Goal: Task Accomplishment & Management: Complete application form

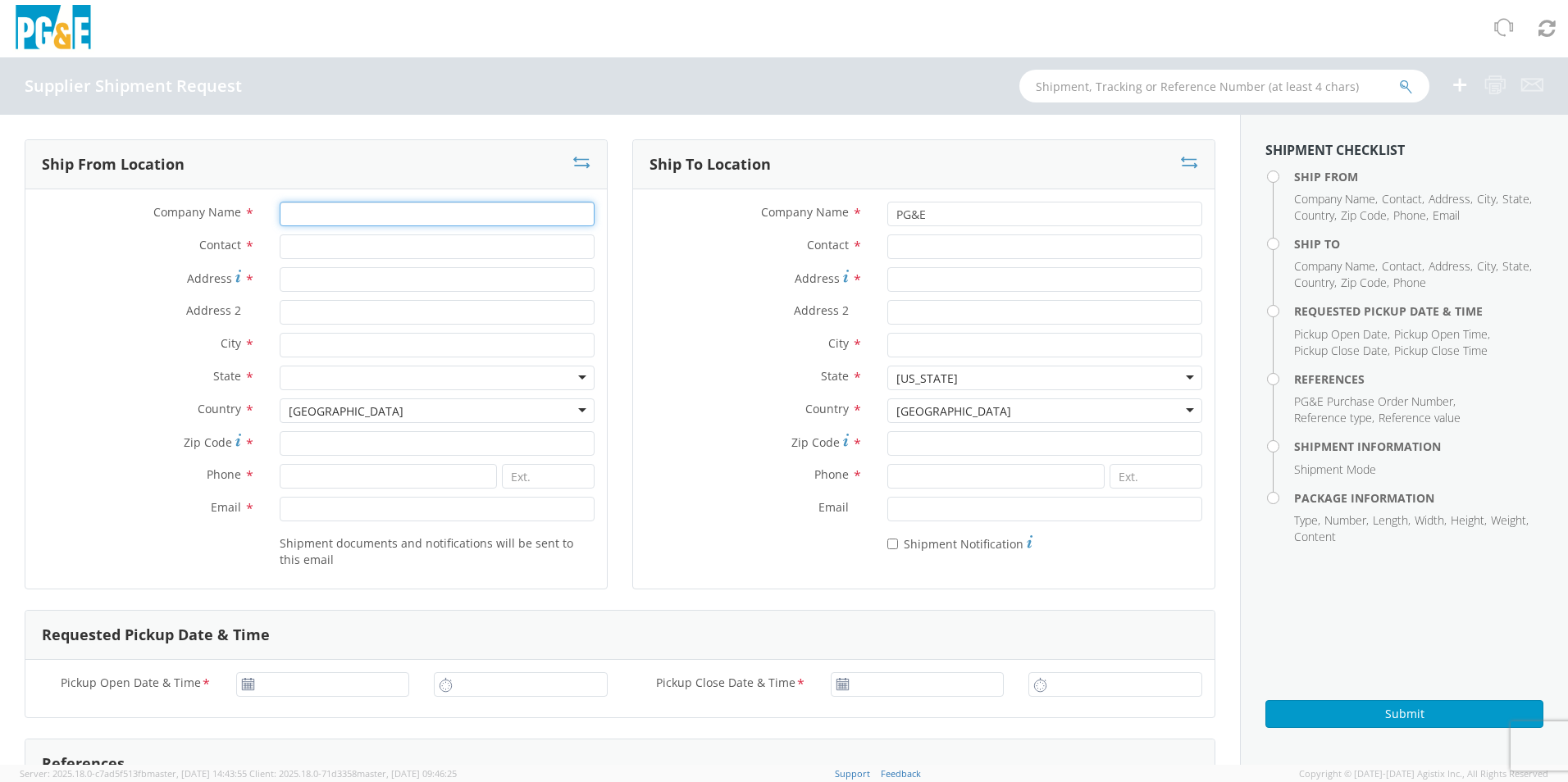
click at [375, 222] on input "Company Name *" at bounding box center [436, 214] width 315 height 25
type input "Slingco America Inc"
type input "[STREET_ADDRESS][PERSON_NAME]"
type input "[GEOGRAPHIC_DATA], [GEOGRAPHIC_DATA]"
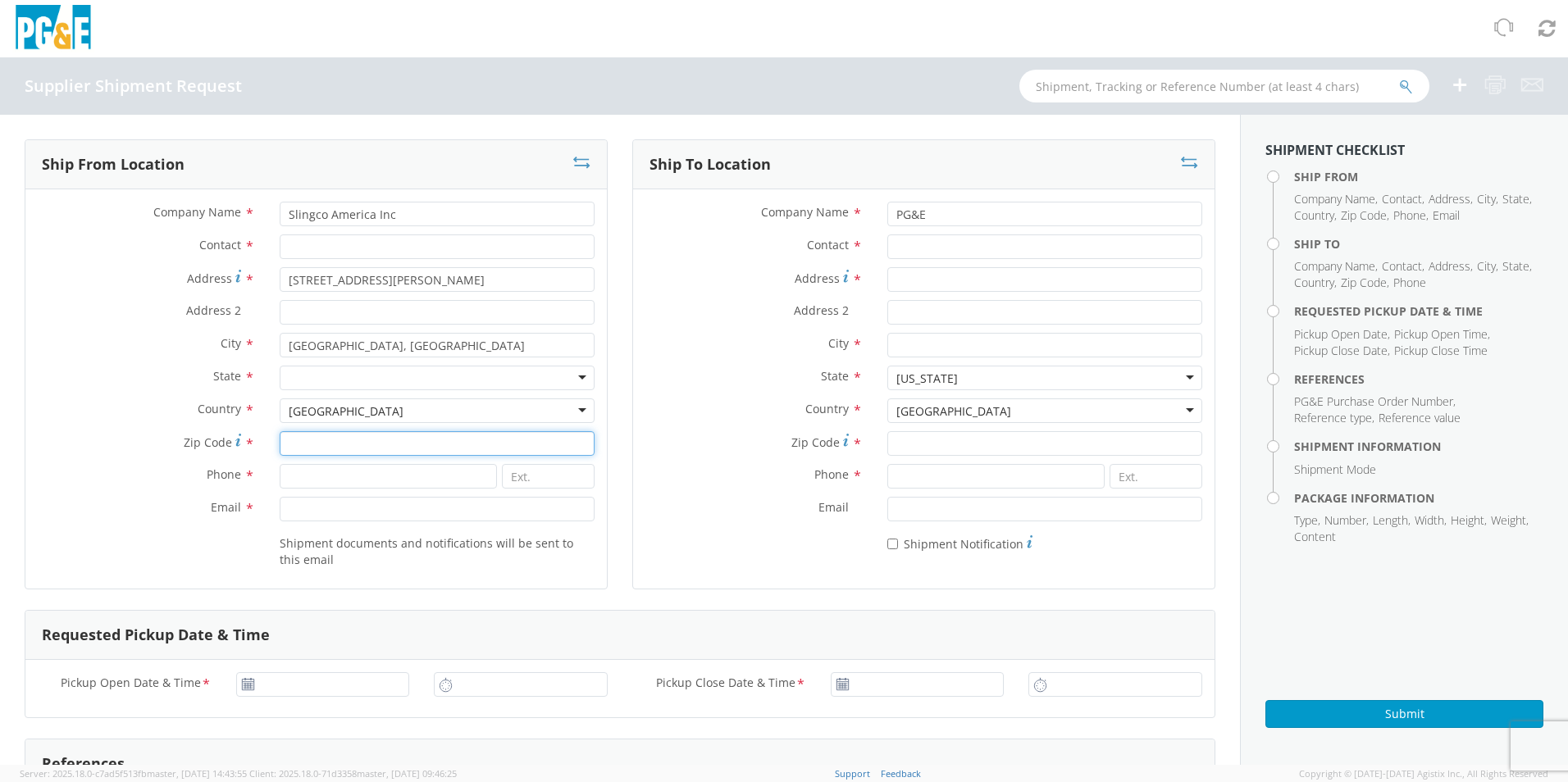
type input "30080"
type input "8886859478"
type input "[PERSON_NAME][EMAIL_ADDRESS][PERSON_NAME][DOMAIN_NAME]"
click at [348, 248] on input "Contact *" at bounding box center [436, 247] width 315 height 25
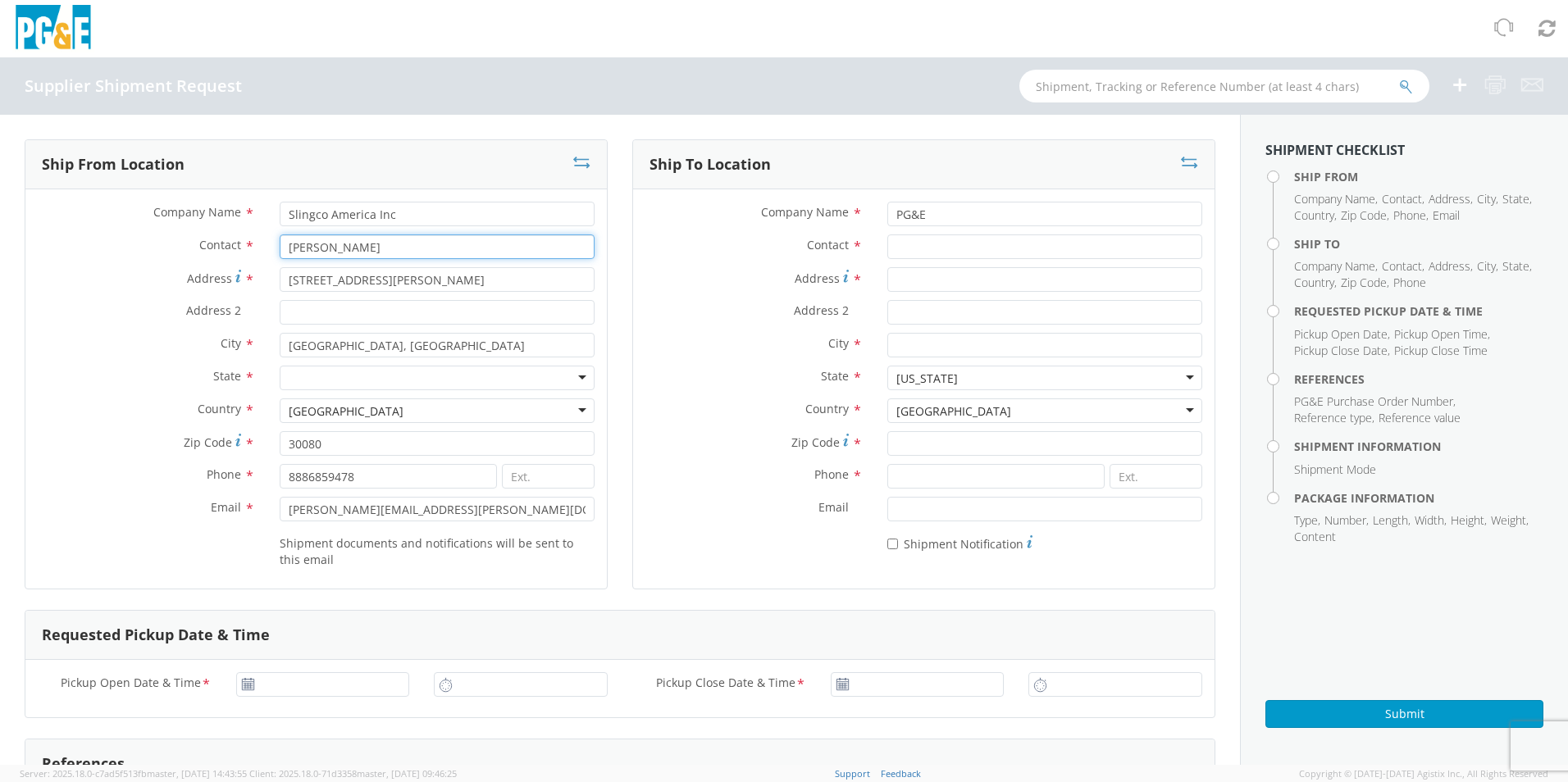
type input "[PERSON_NAME]"
type input "g"
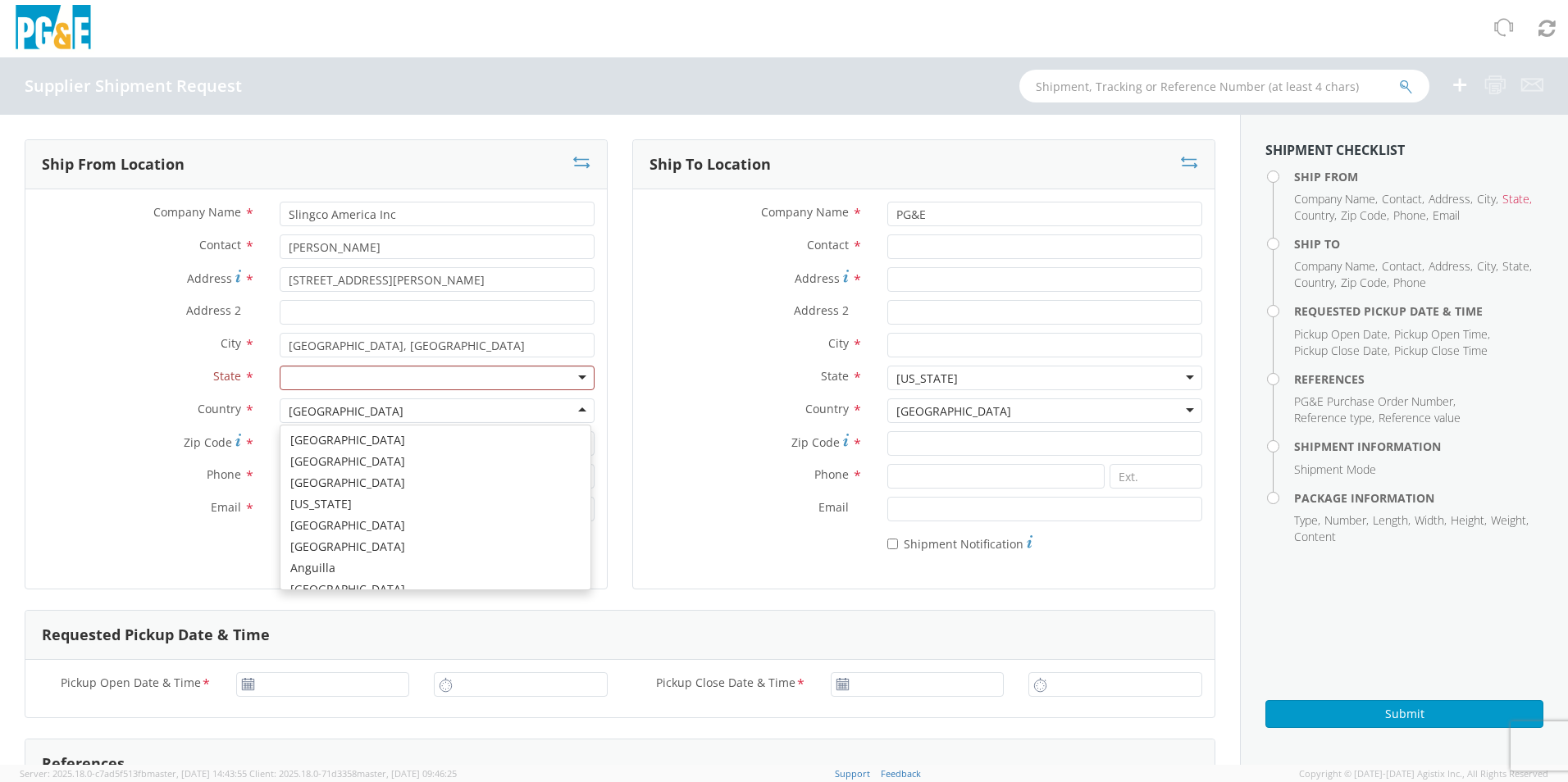
scroll to position [4133, 0]
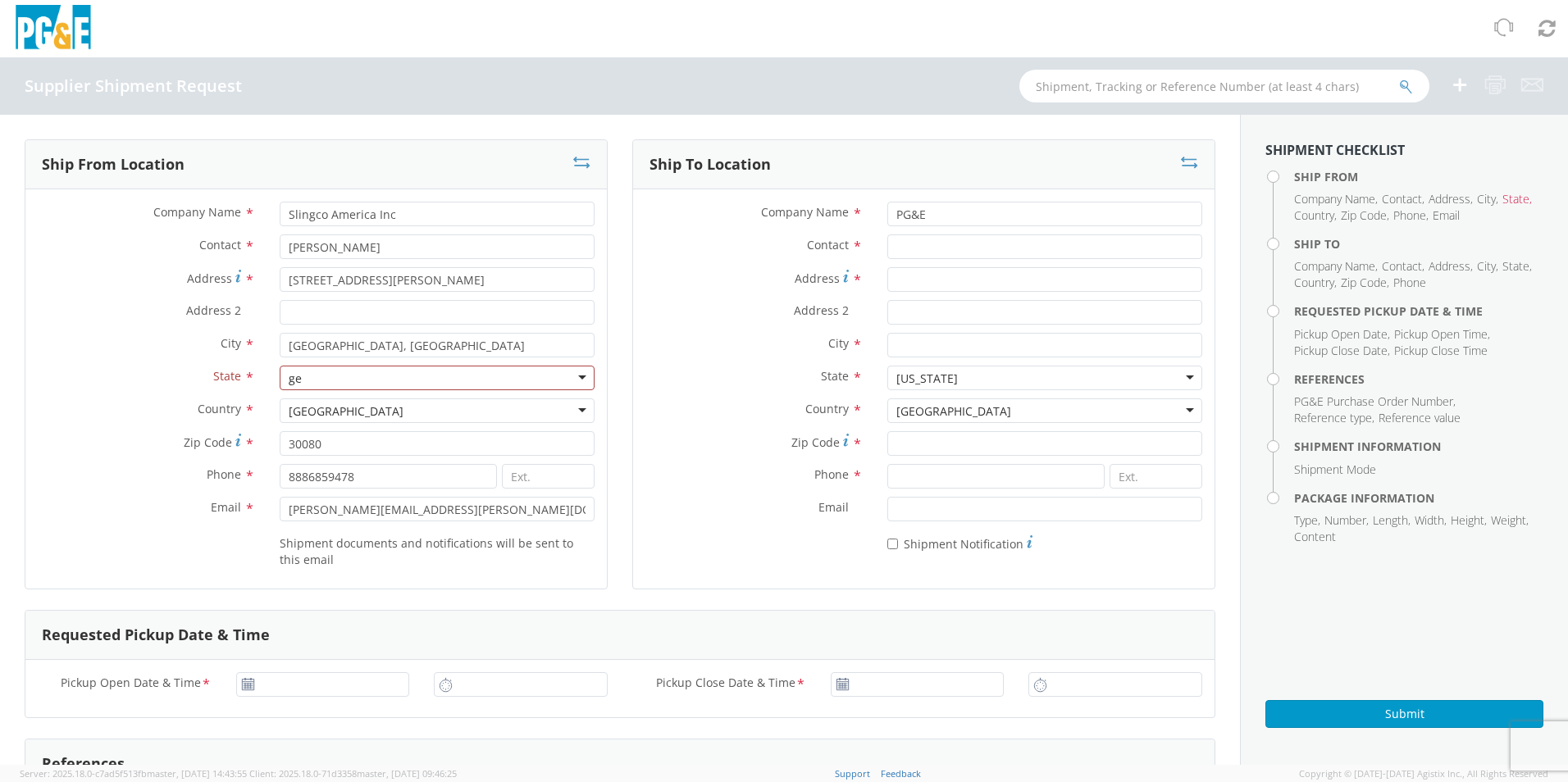
type input "g"
click at [931, 215] on input "PG&E" at bounding box center [1044, 214] width 315 height 25
click at [933, 252] on input "Contact *" at bounding box center [1044, 247] width 315 height 25
type input "[PERSON_NAME]"
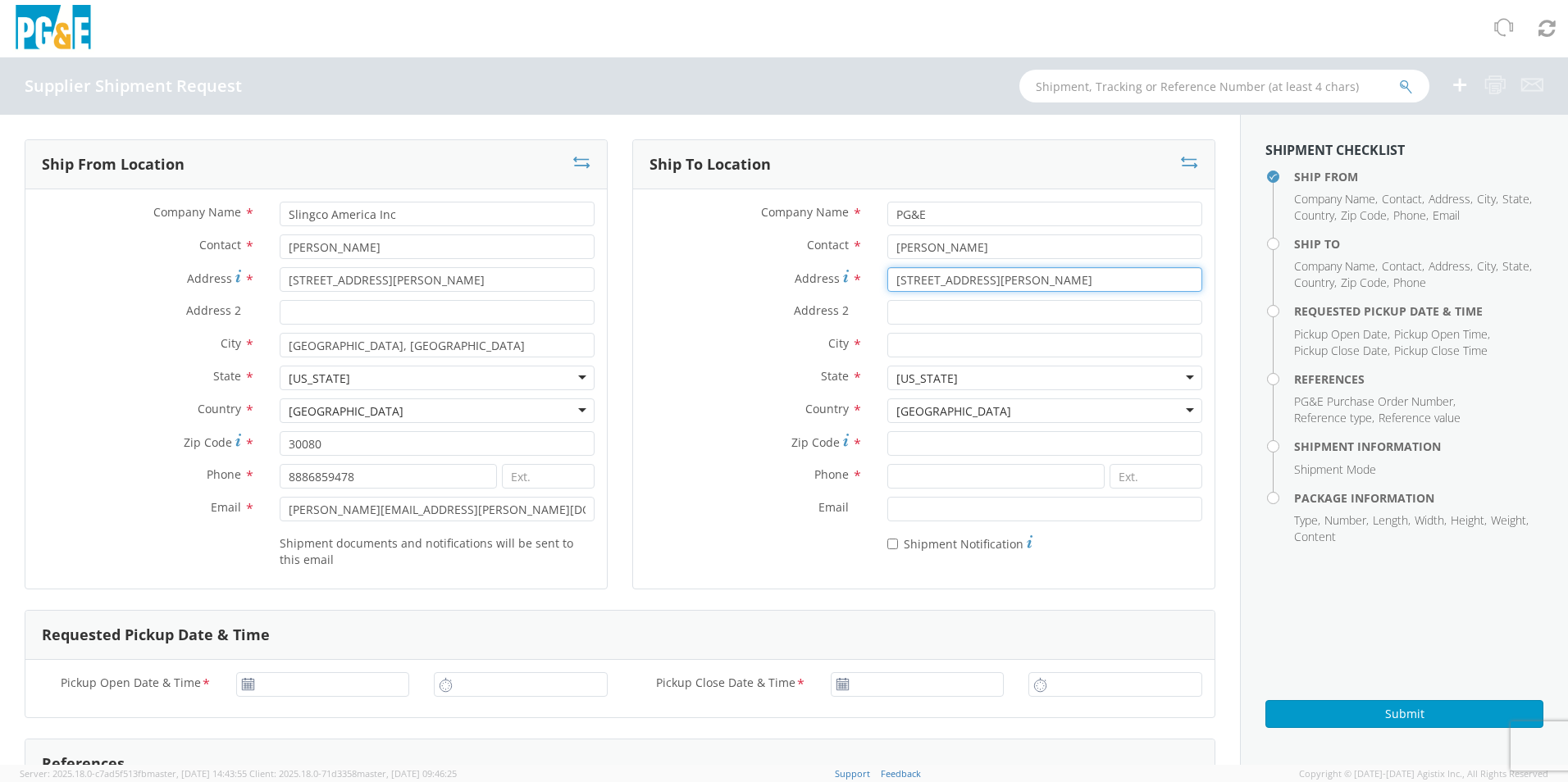
type input "[STREET_ADDRESS][PERSON_NAME]"
type input "[GEOGRAPHIC_DATA]"
click at [943, 444] on input "Zip Code *" at bounding box center [1044, 443] width 315 height 25
type input "96080"
click at [964, 473] on input at bounding box center [996, 476] width 217 height 25
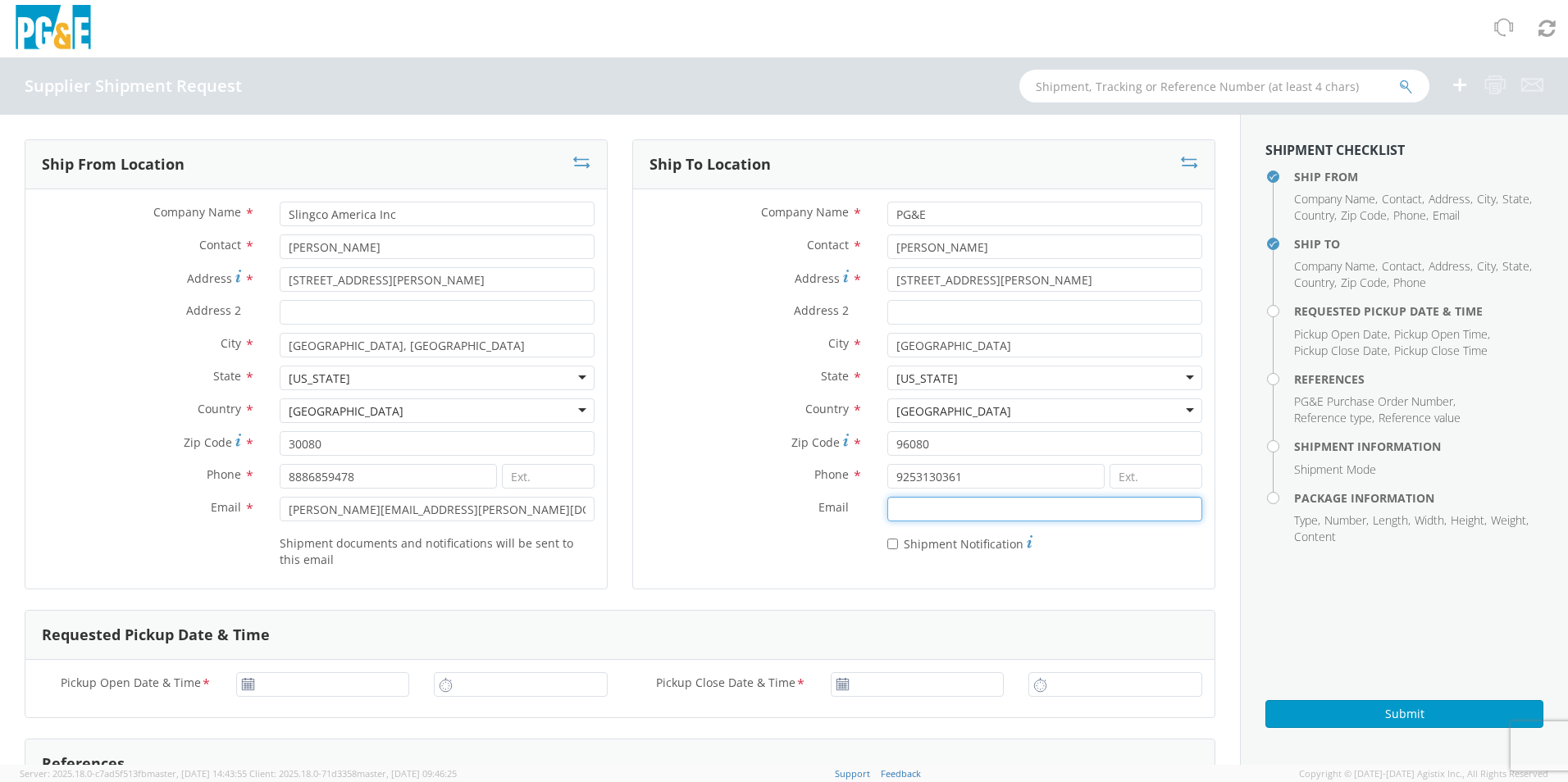
click at [922, 514] on input "Email *" at bounding box center [1044, 509] width 315 height 25
click at [910, 483] on input "9253130361" at bounding box center [996, 476] width 217 height 25
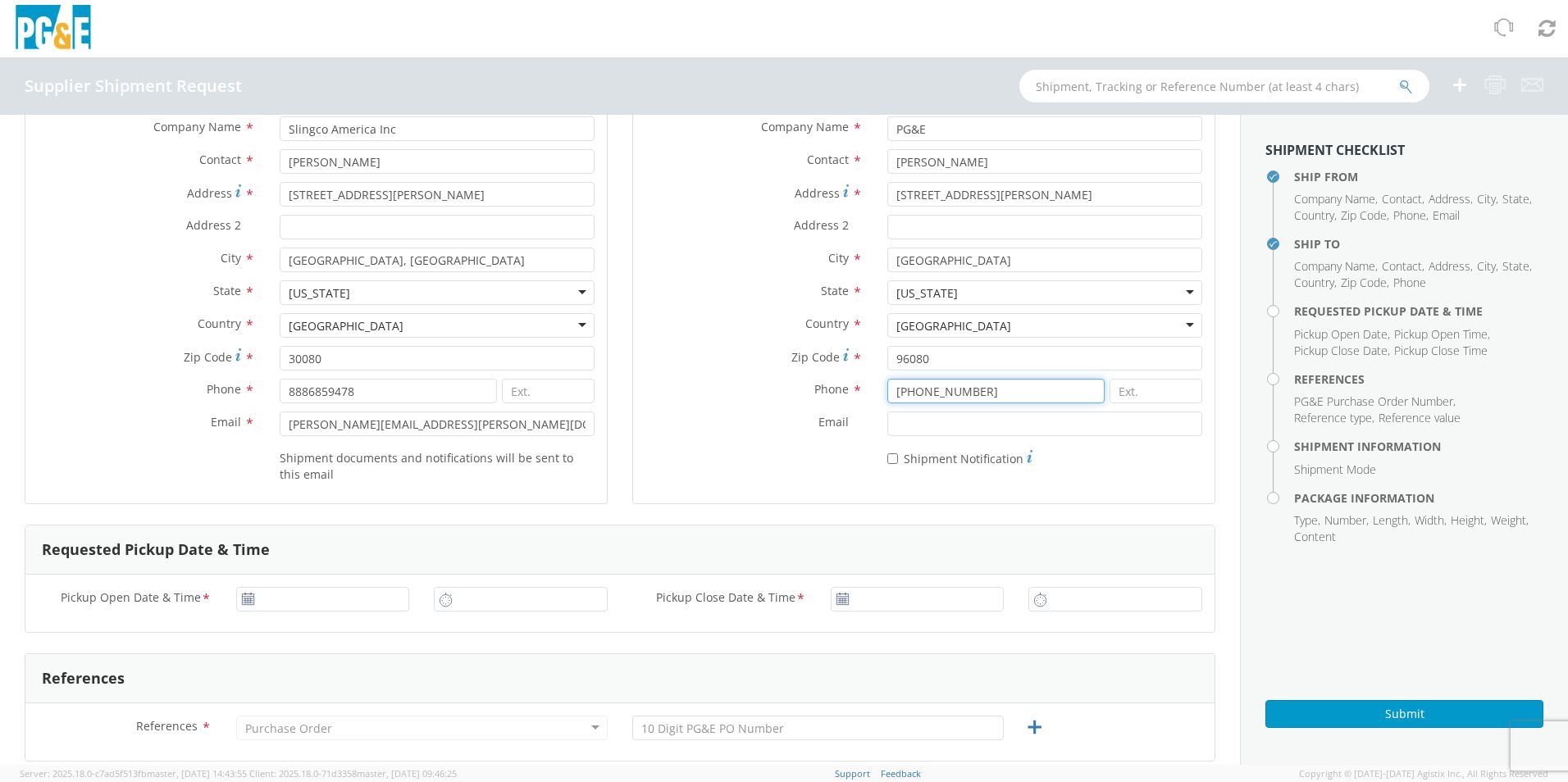
scroll to position [164, 0]
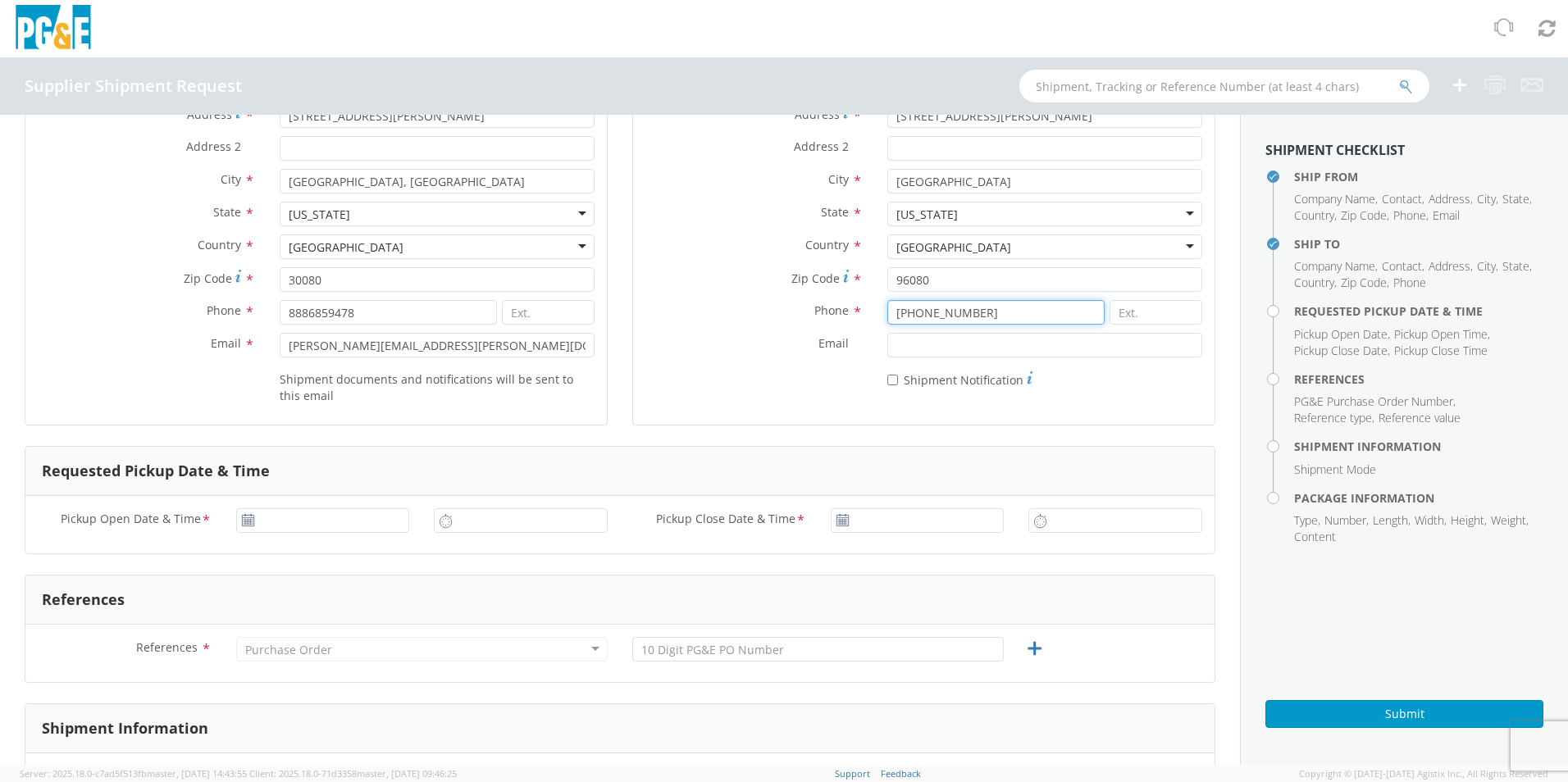
type input "[PHONE_NUMBER]"
click at [247, 523] on icon at bounding box center [248, 521] width 14 height 13
type input "[DATE]"
click at [271, 518] on input "[DATE]" at bounding box center [324, 520] width 174 height 25
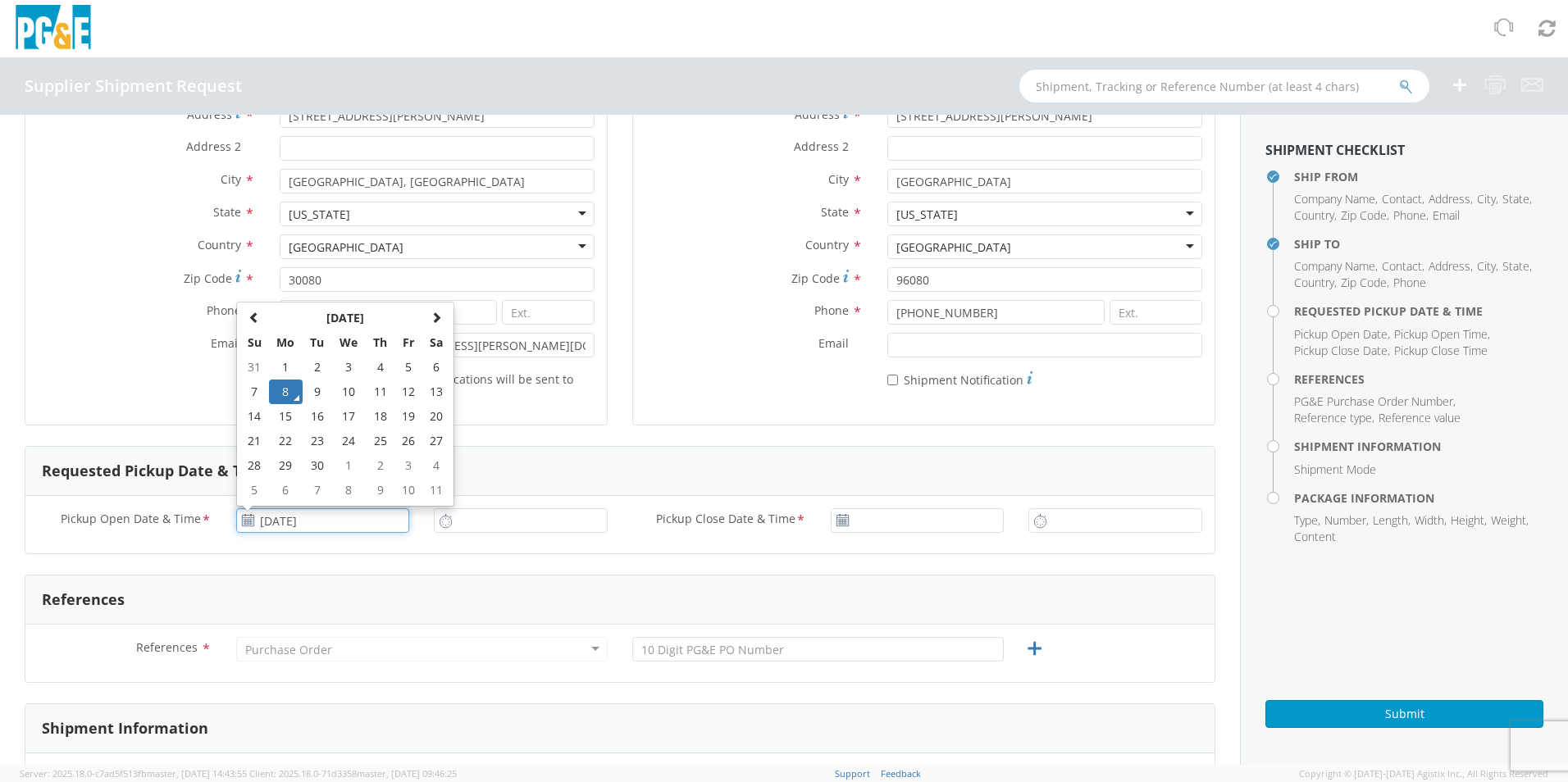
click at [287, 394] on td "8" at bounding box center [286, 391] width 35 height 25
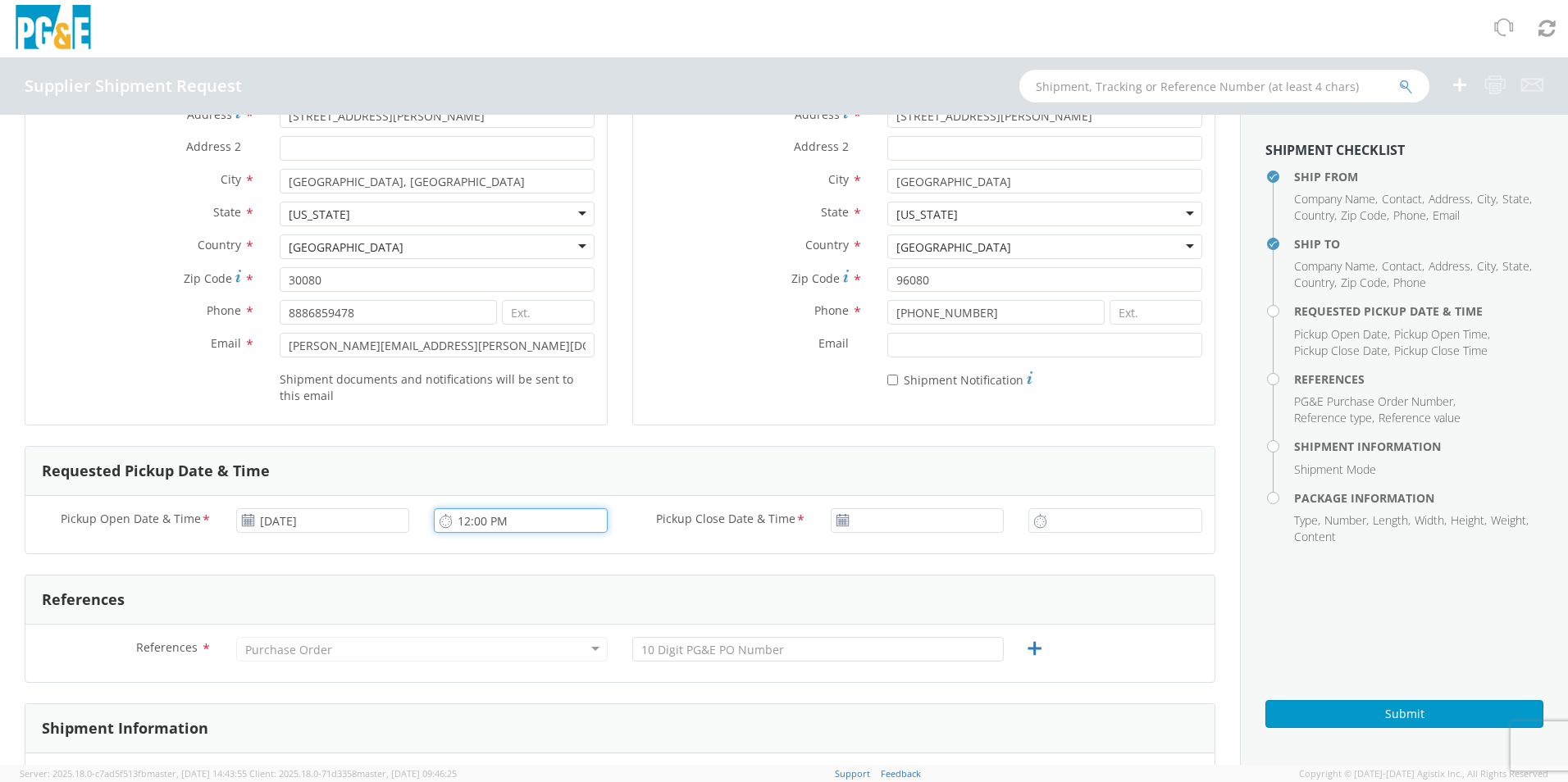
click at [477, 523] on input "12:00 PM" at bounding box center [521, 520] width 174 height 25
type input "1:00 PM"
type input "[DATE]"
click at [879, 516] on input "[DATE]" at bounding box center [918, 520] width 174 height 25
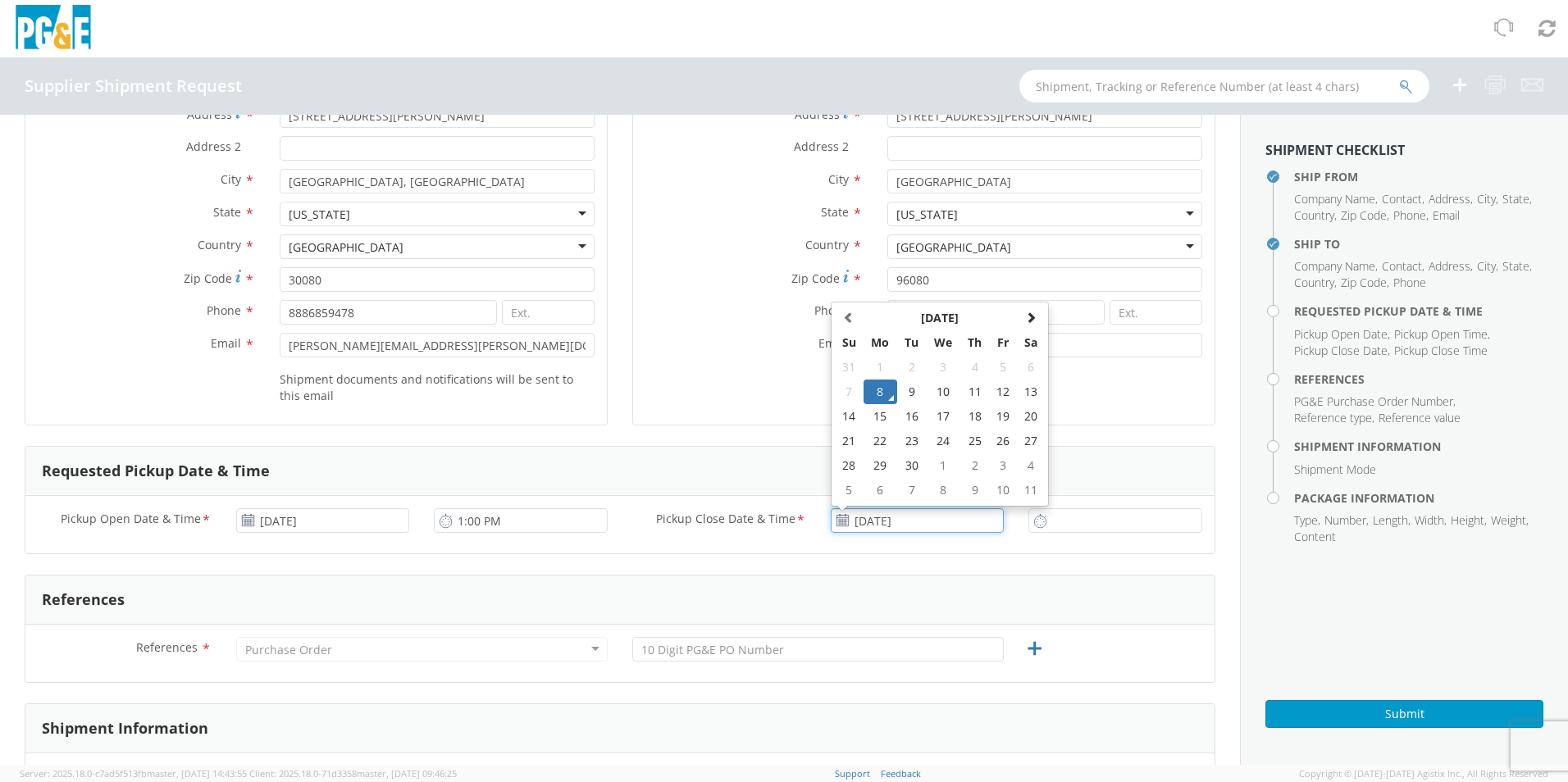
click at [868, 382] on td "8" at bounding box center [881, 391] width 35 height 25
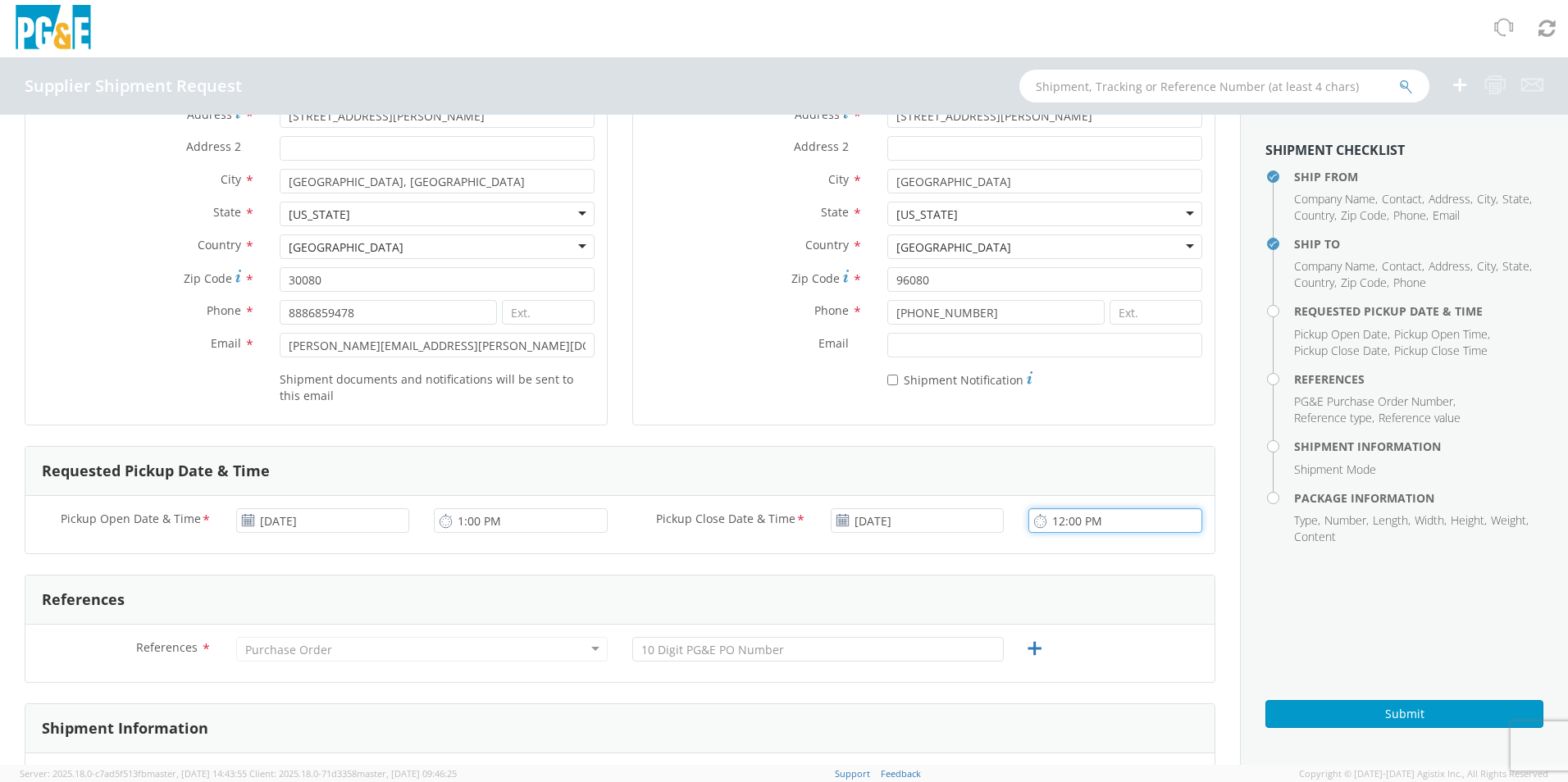
click at [1066, 511] on input "12:00 PM" at bounding box center [1115, 520] width 174 height 25
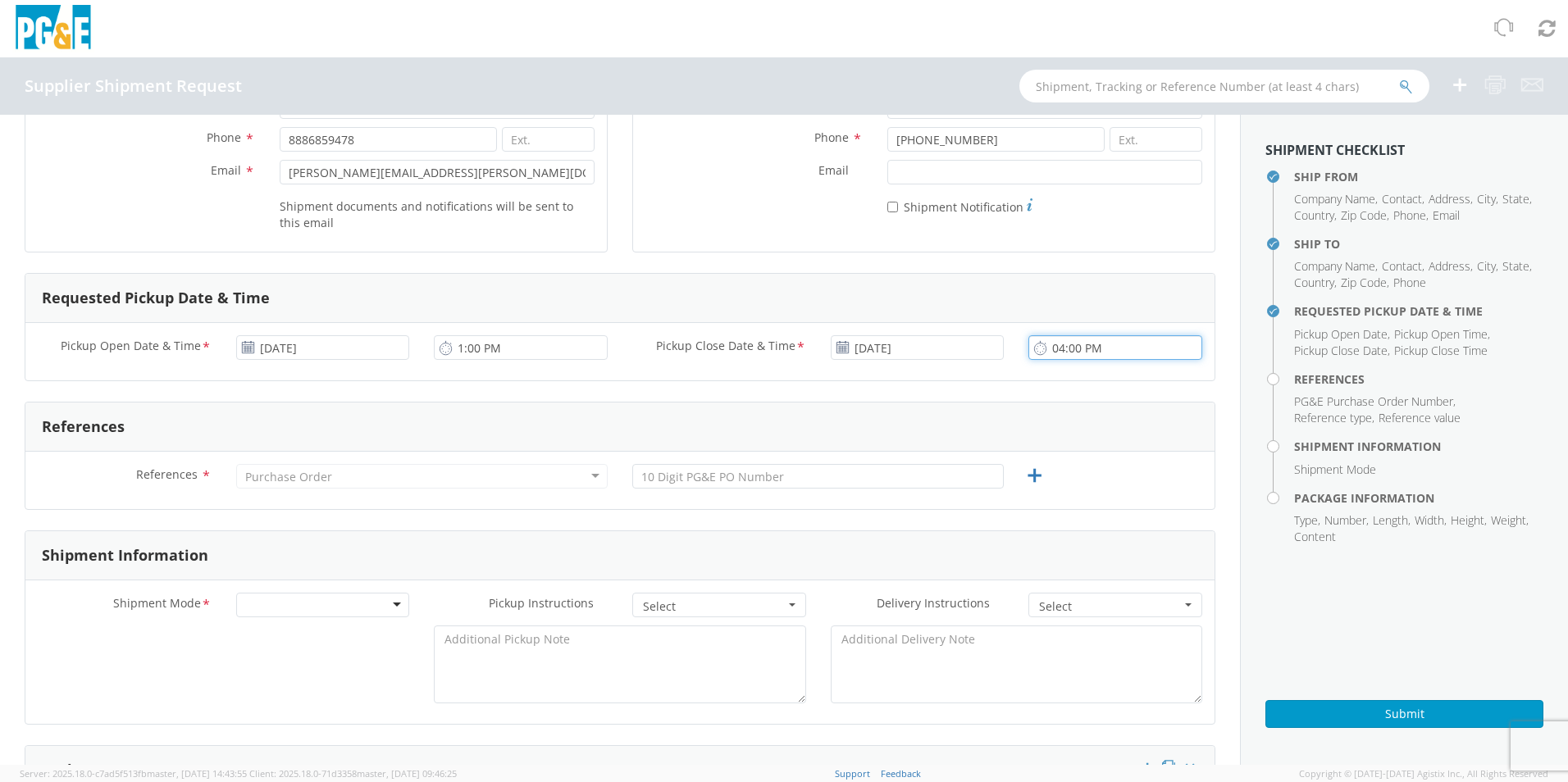
scroll to position [492, 0]
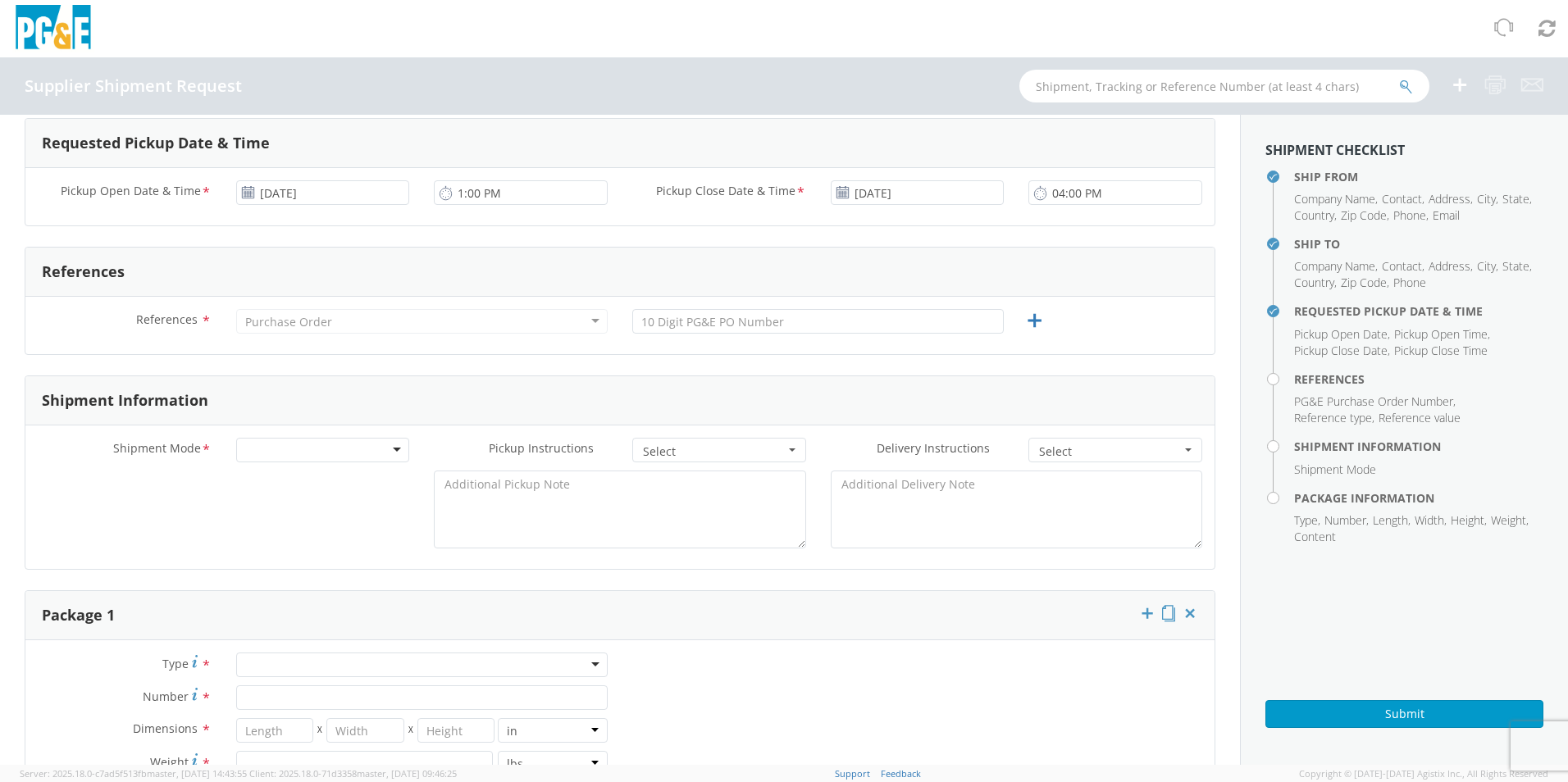
type input "4:00 PM"
click at [365, 326] on div "Purchase Order" at bounding box center [422, 321] width 371 height 25
click at [358, 309] on div "Purchase Order" at bounding box center [422, 321] width 371 height 25
click at [538, 335] on div "Purchase Order Purchase Order Account Type Activity ID Airline Appointment Numb…" at bounding box center [422, 325] width 396 height 33
click at [573, 327] on div "Purchase Order" at bounding box center [422, 321] width 371 height 25
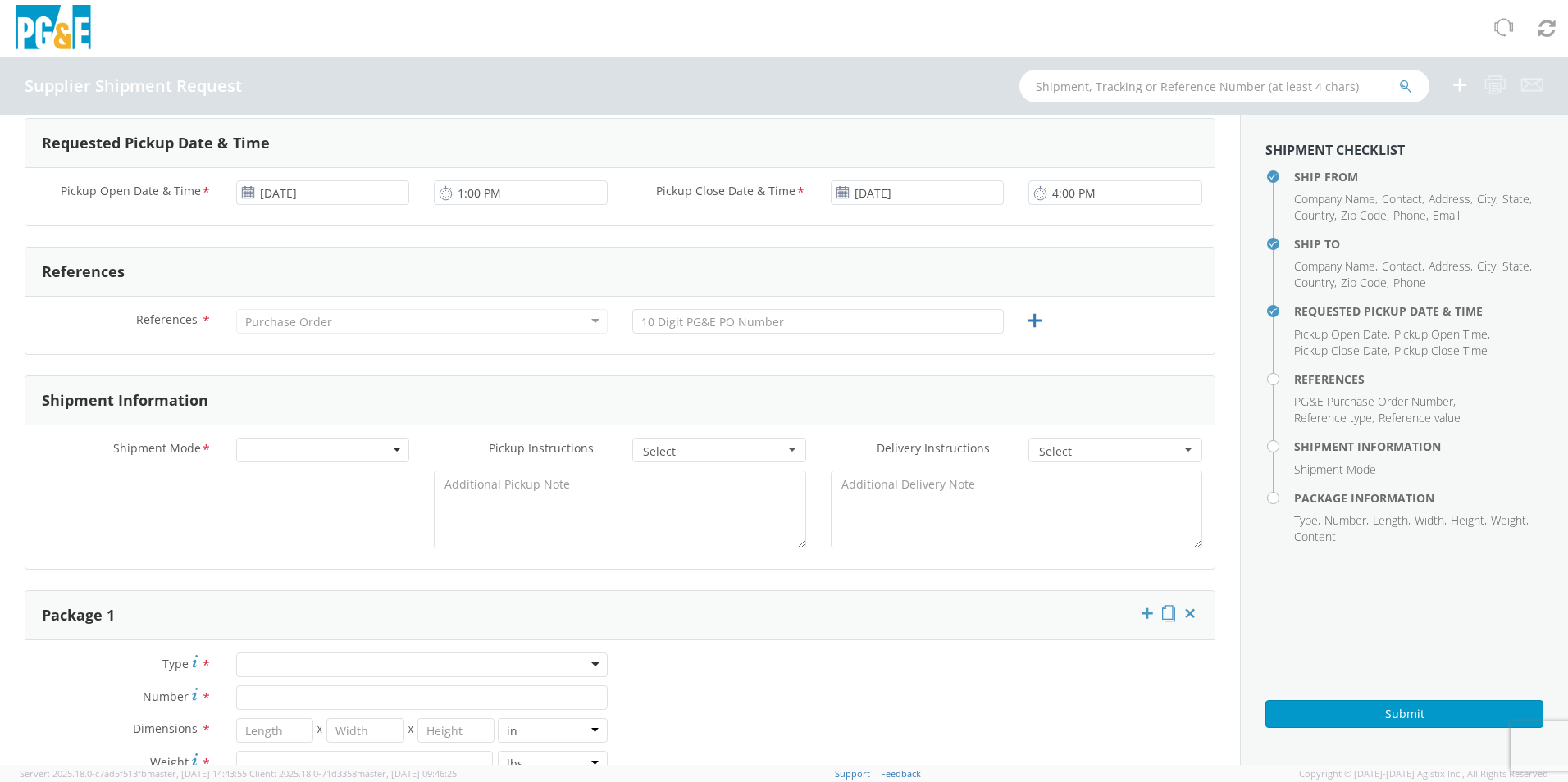
click at [578, 324] on div "Purchase Order" at bounding box center [422, 321] width 371 height 25
click at [694, 314] on input "text" at bounding box center [817, 321] width 371 height 25
type input "2701240372"
click at [255, 451] on div at bounding box center [324, 450] width 174 height 25
click at [678, 459] on span "Select" at bounding box center [713, 452] width 142 height 17
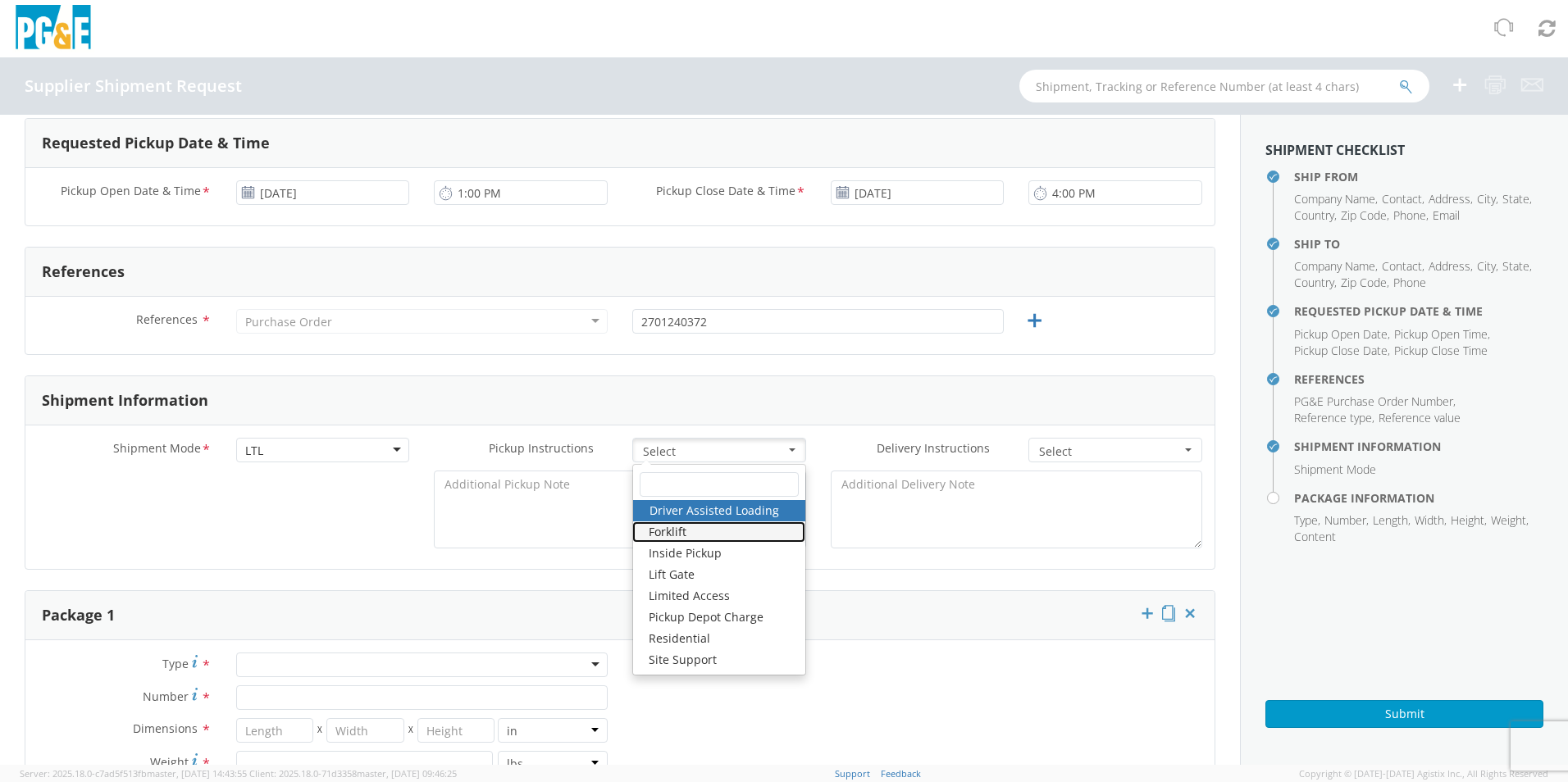
click at [679, 534] on link "Forklift" at bounding box center [718, 532] width 173 height 21
click at [1028, 455] on button "Select" at bounding box center [1115, 450] width 174 height 25
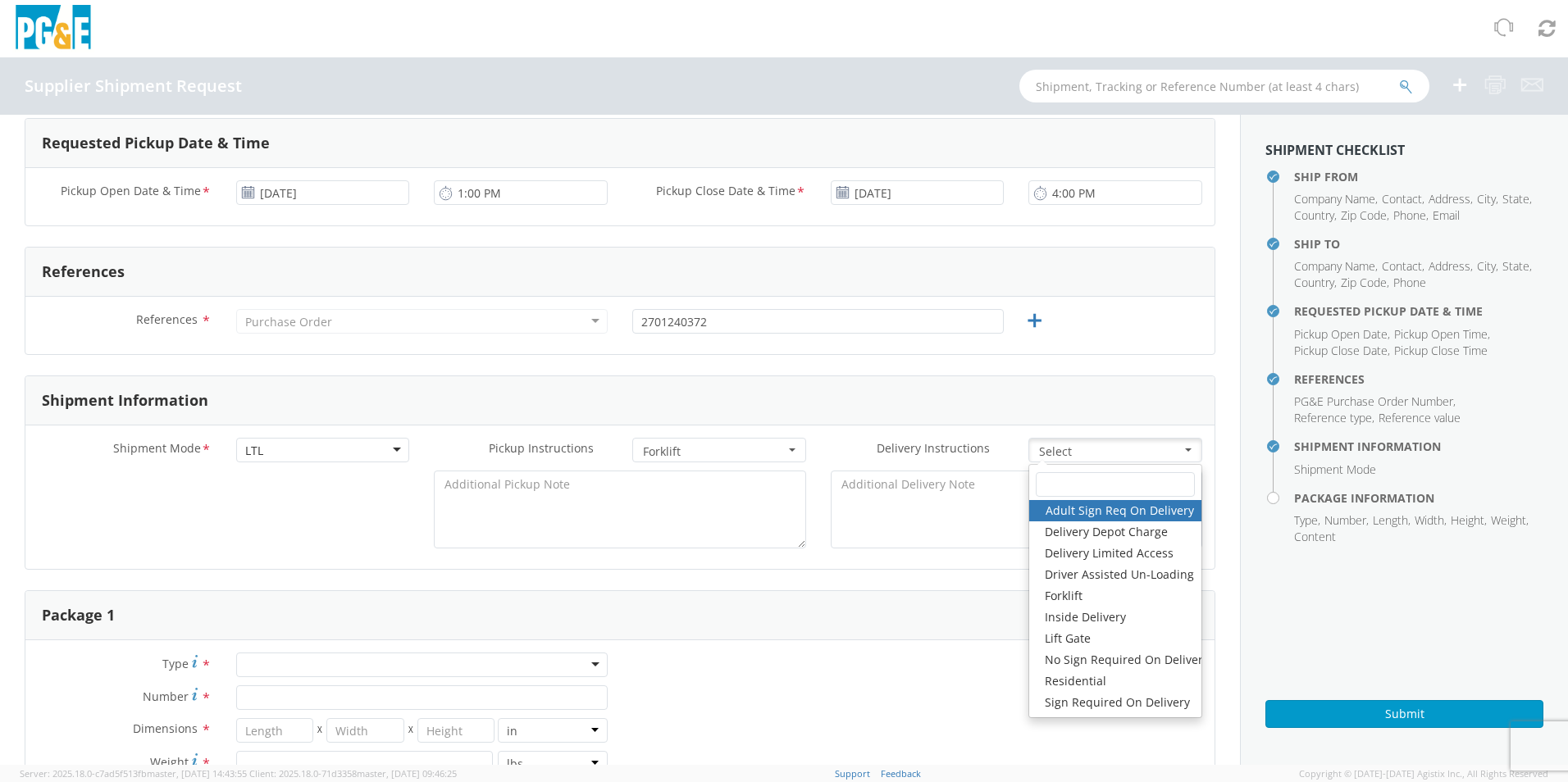
click at [1028, 455] on button "Select" at bounding box center [1115, 450] width 174 height 25
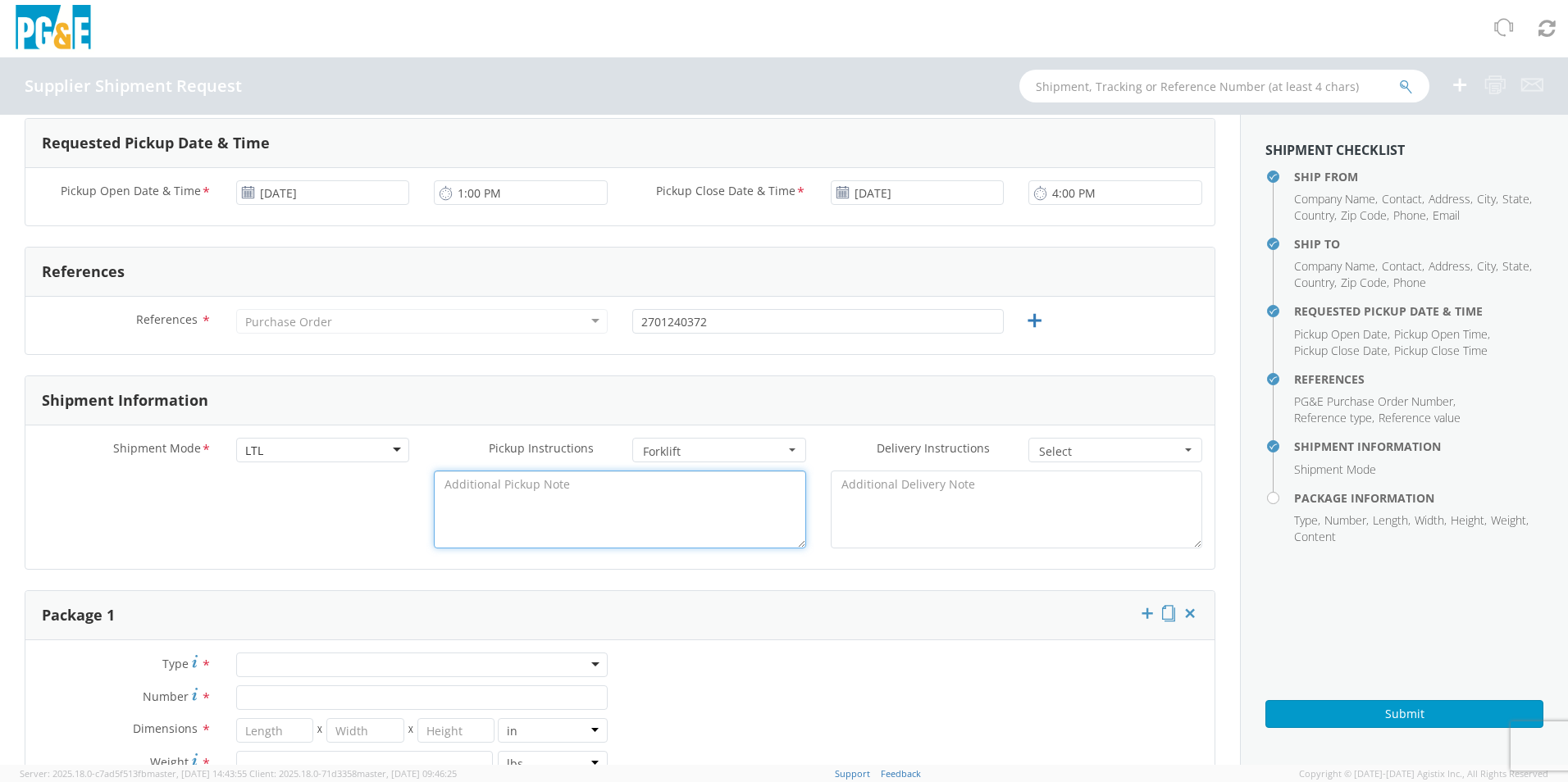
click at [561, 507] on textarea at bounding box center [619, 509] width 371 height 78
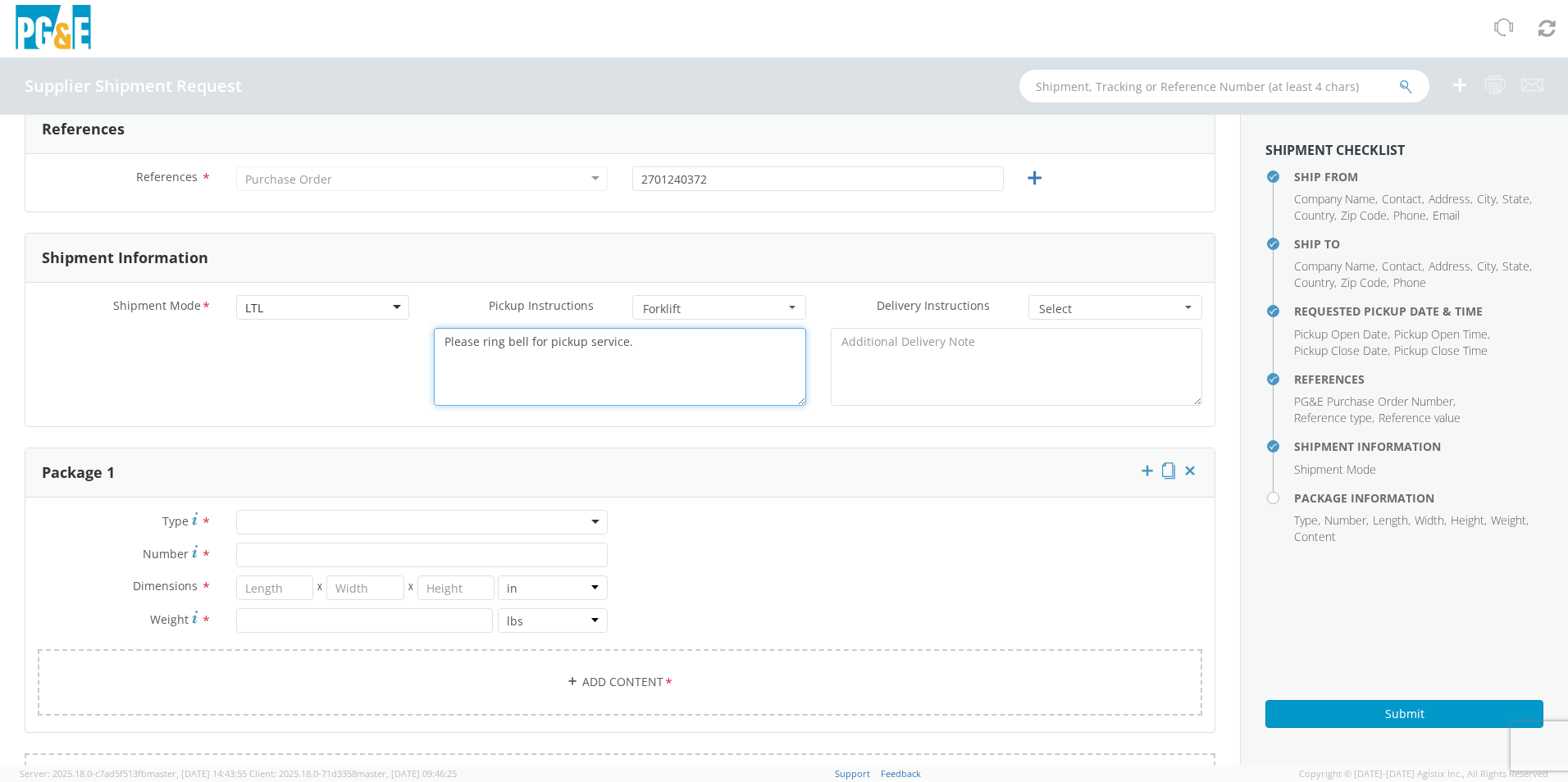
scroll to position [738, 0]
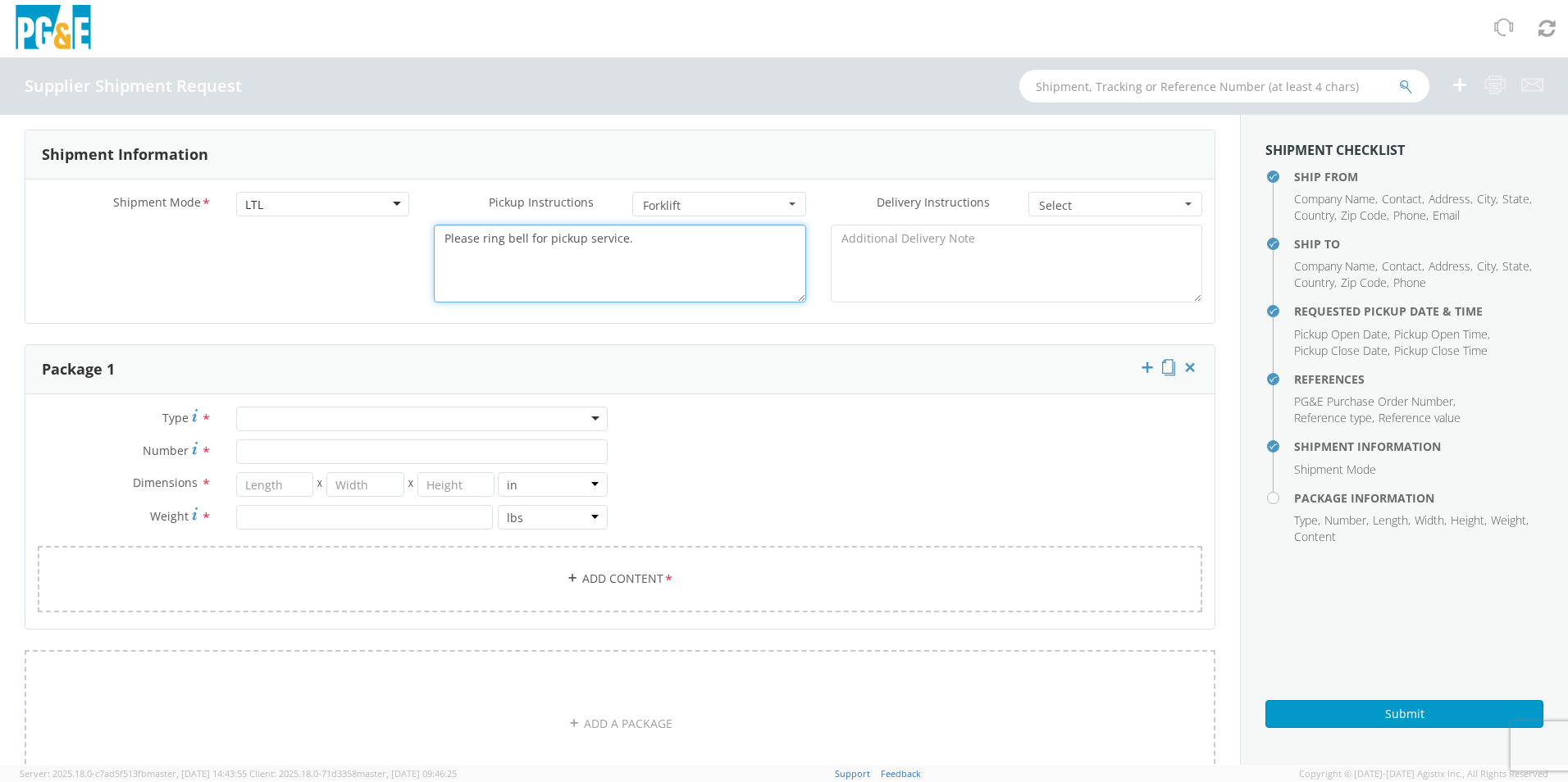
type textarea "Please ring bell for pickup service."
click at [249, 423] on div at bounding box center [422, 419] width 371 height 25
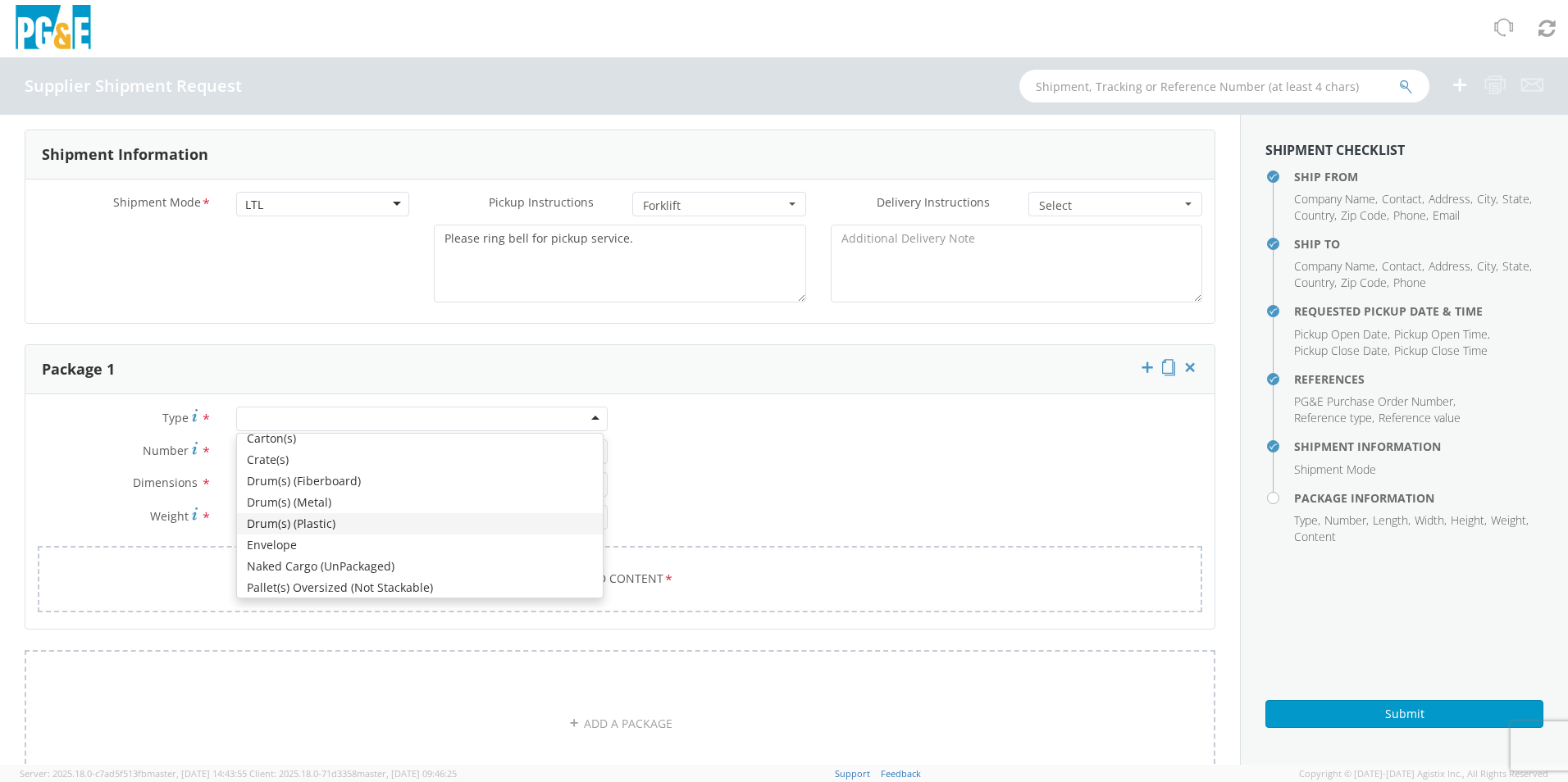
scroll to position [185, 0]
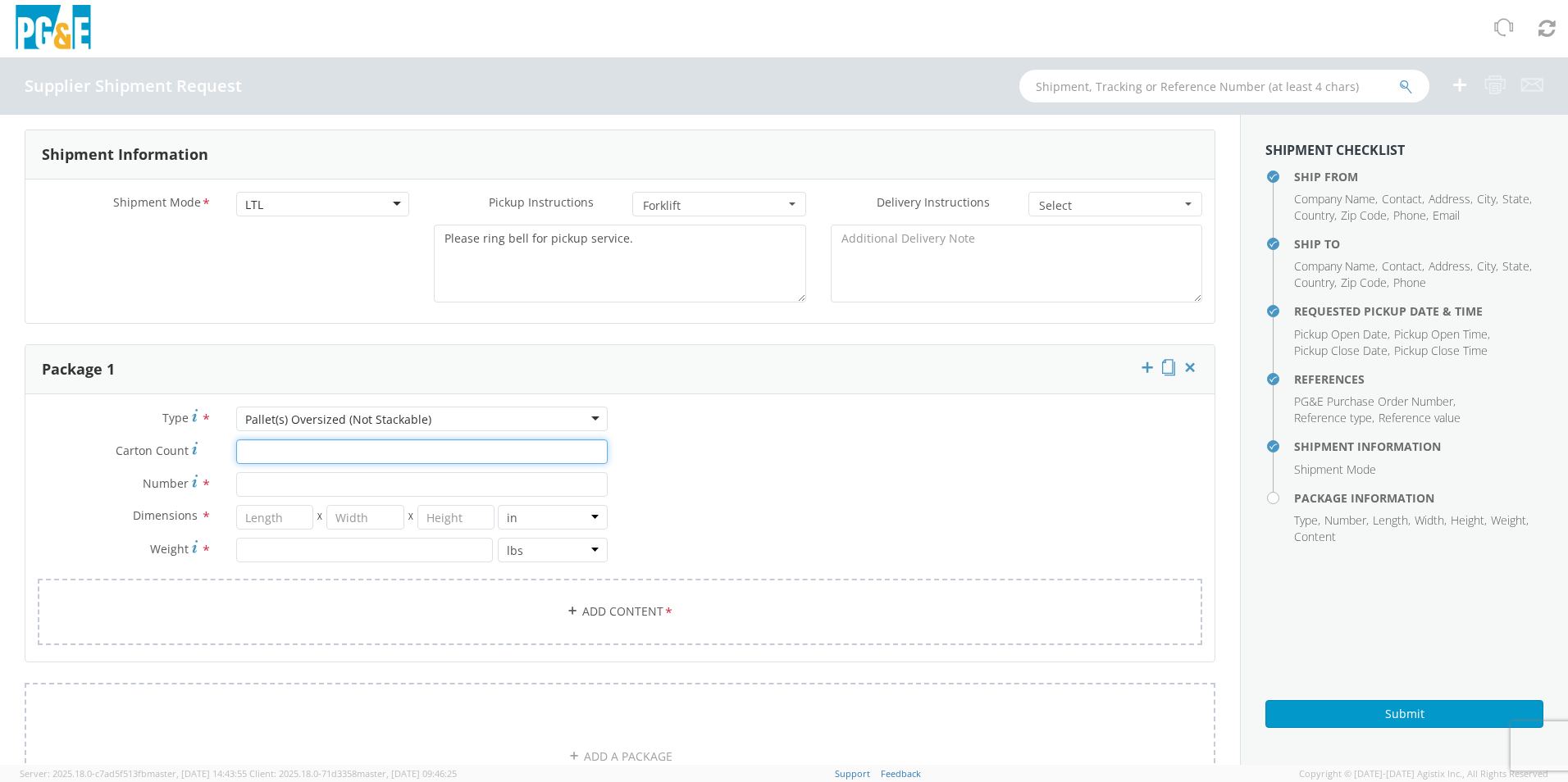
click at [285, 458] on input "Carton Count *" at bounding box center [422, 451] width 371 height 25
type input "7"
type input "1"
click at [141, 520] on span "Dimensions" at bounding box center [165, 515] width 65 height 16
click at [196, 448] on label "Carton Count *" at bounding box center [125, 450] width 198 height 22
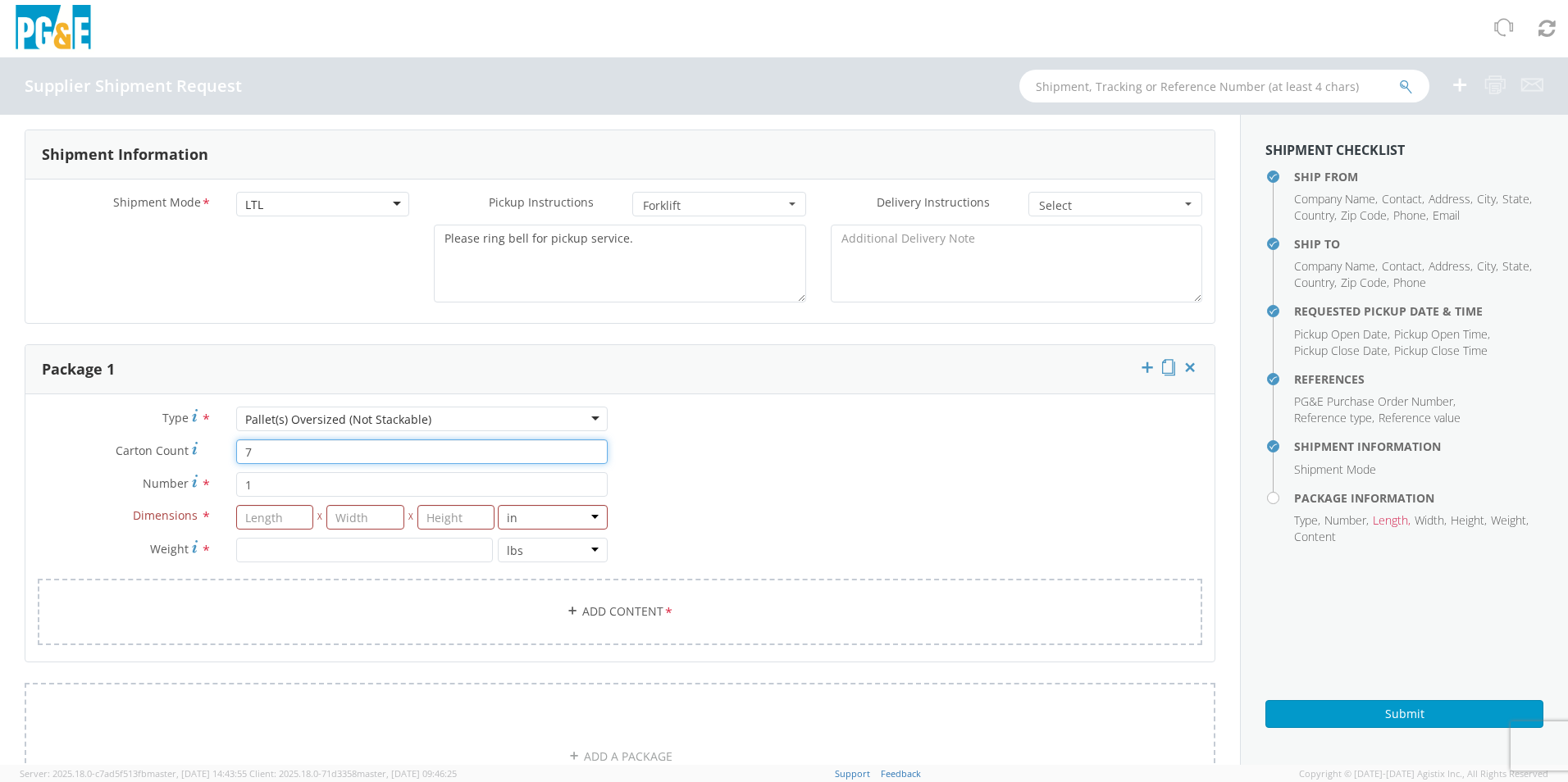
click at [237, 448] on input "7" at bounding box center [422, 451] width 371 height 25
click at [143, 477] on span "Number" at bounding box center [166, 483] width 46 height 16
click at [237, 477] on input "1" at bounding box center [422, 484] width 371 height 25
click at [94, 496] on div "Number * 1" at bounding box center [323, 484] width 594 height 25
click at [265, 518] on input "number" at bounding box center [275, 517] width 78 height 25
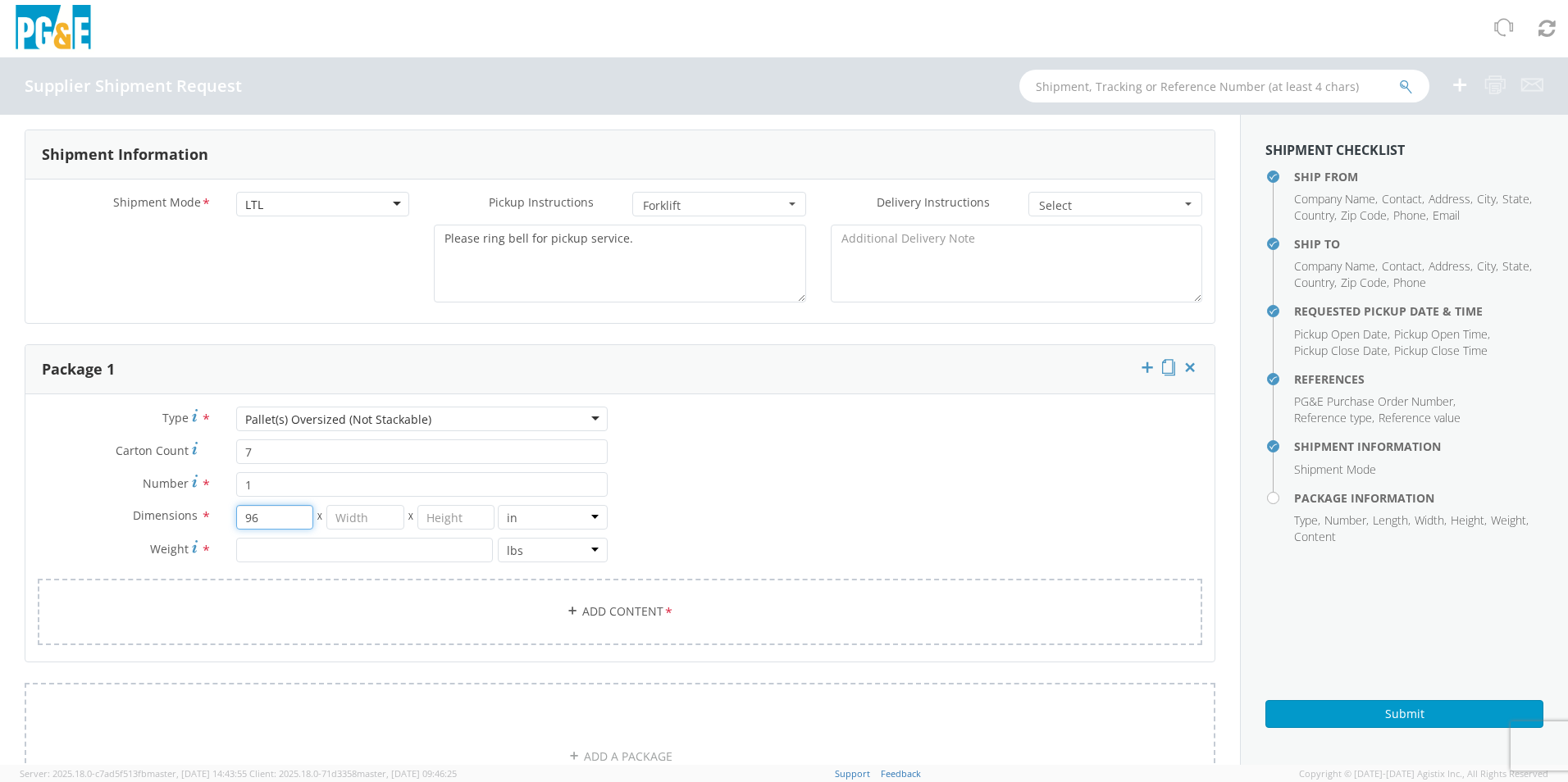
type input "96"
type input "48"
type input "31"
type input "424"
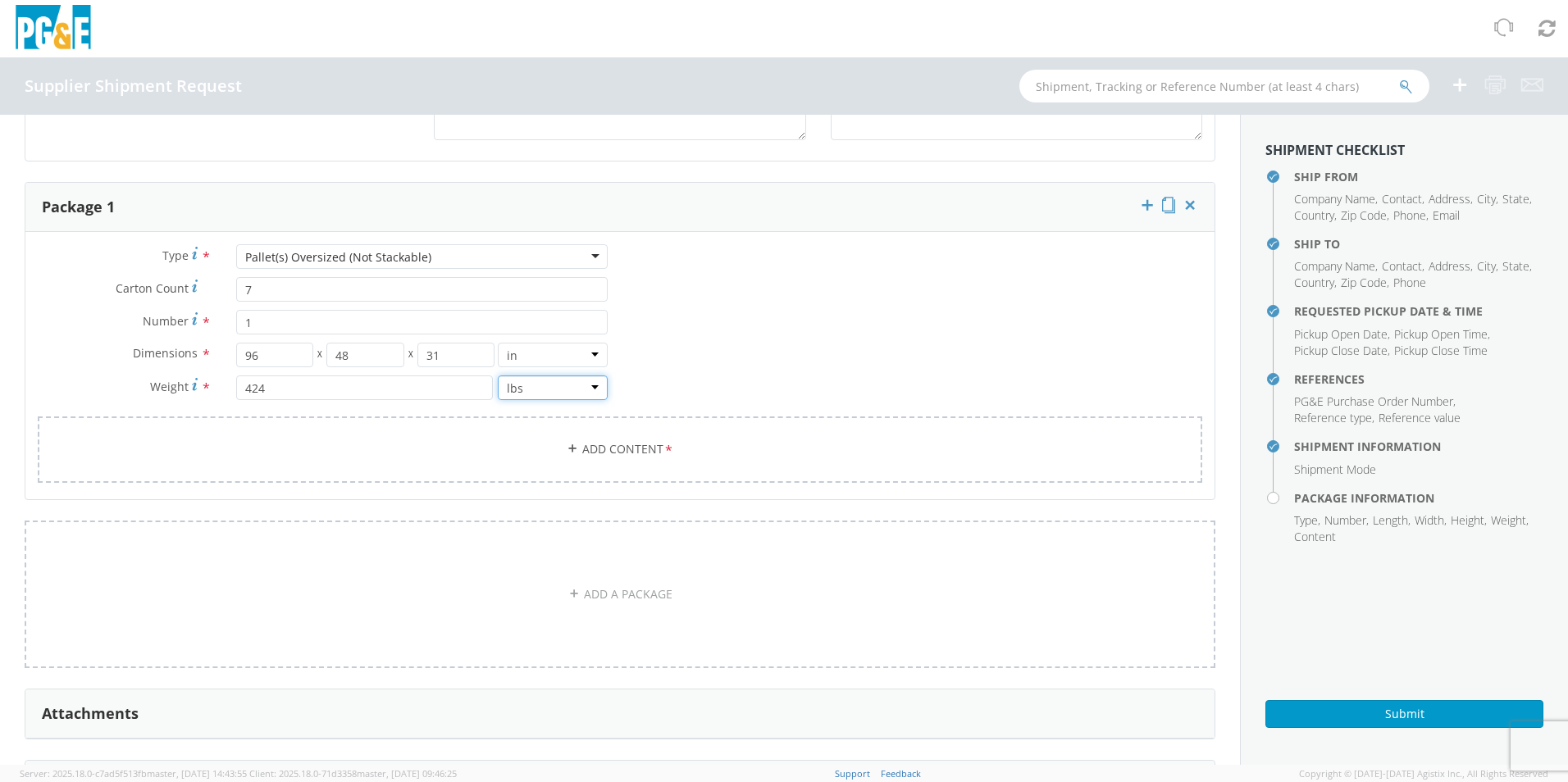
scroll to position [902, 0]
click at [613, 450] on link "Add Content *" at bounding box center [620, 447] width 1165 height 66
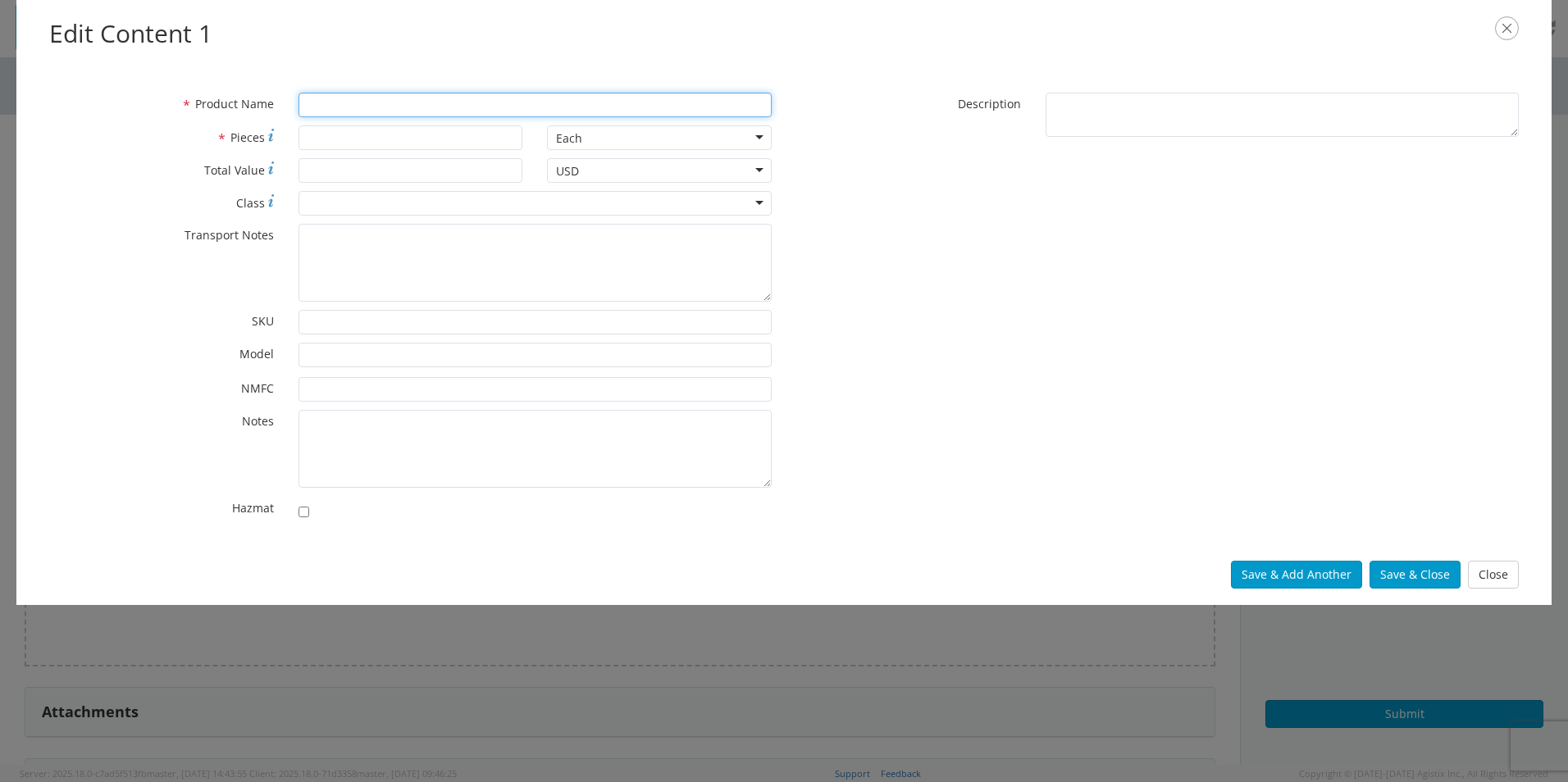
click at [414, 105] on input "* Product Name" at bounding box center [536, 105] width 473 height 25
type input "[PERSON_NAME]"
type input "3"
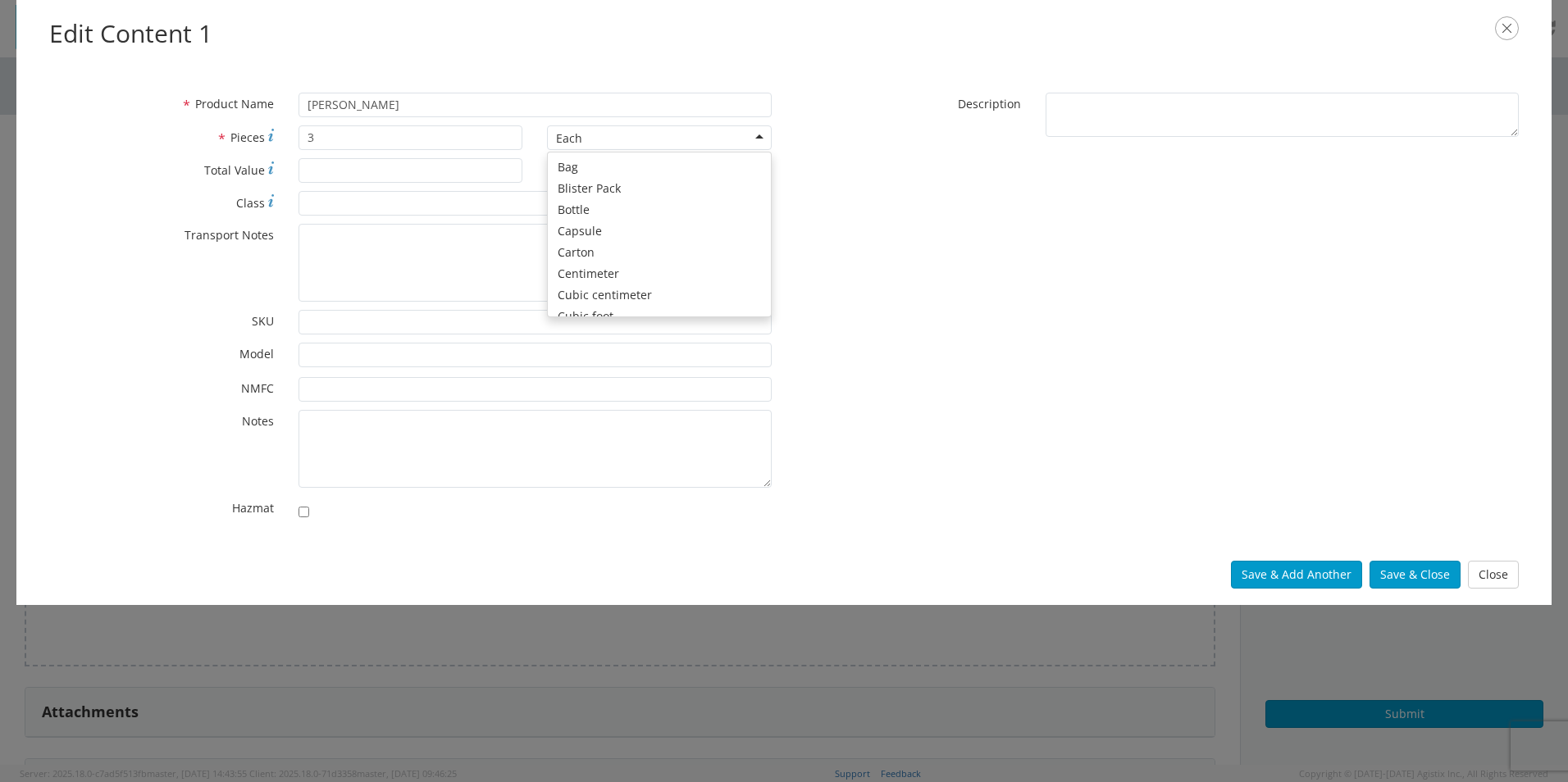
scroll to position [147, 0]
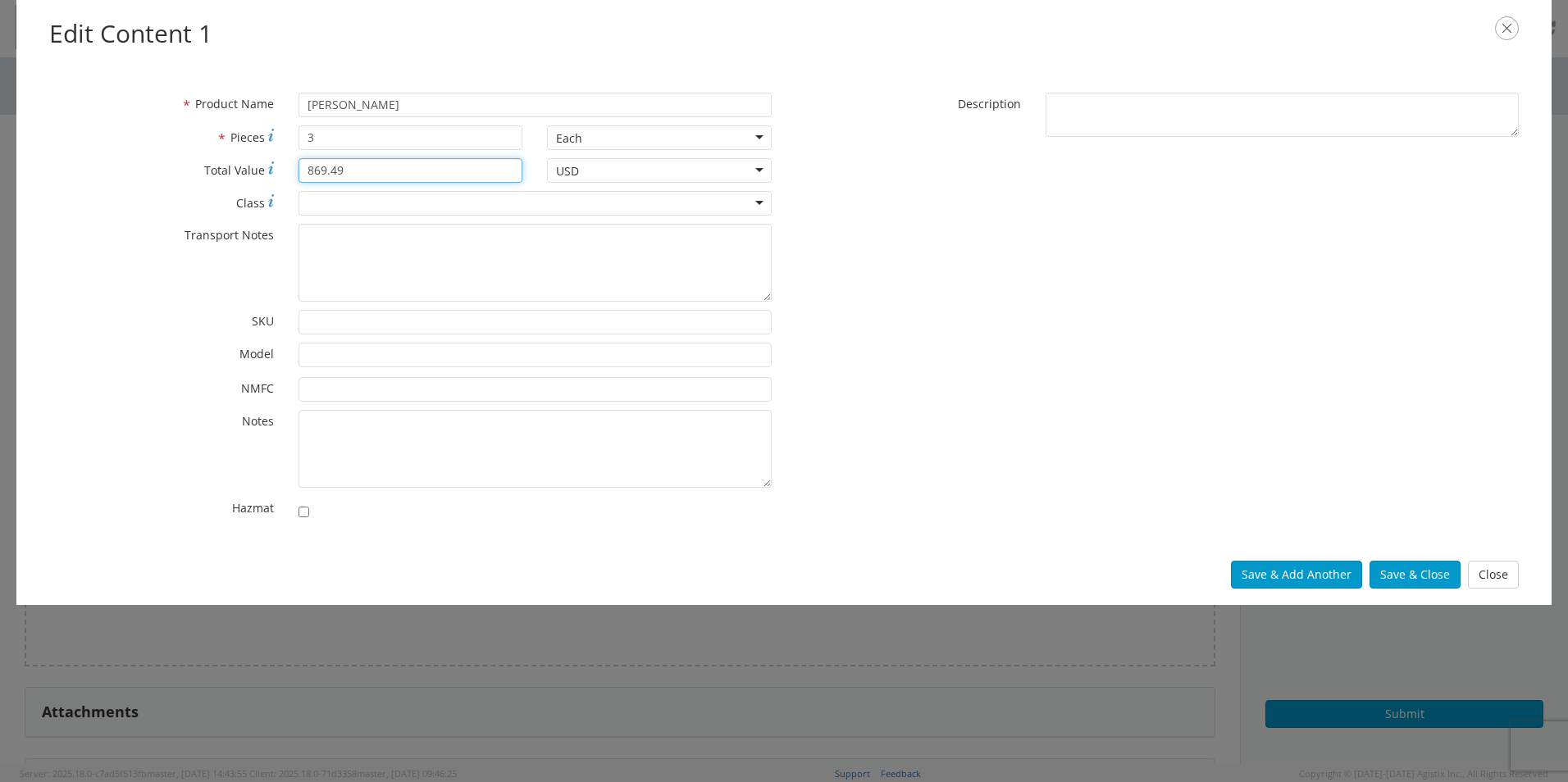
type input "869.49"
click at [444, 191] on div at bounding box center [536, 203] width 473 height 25
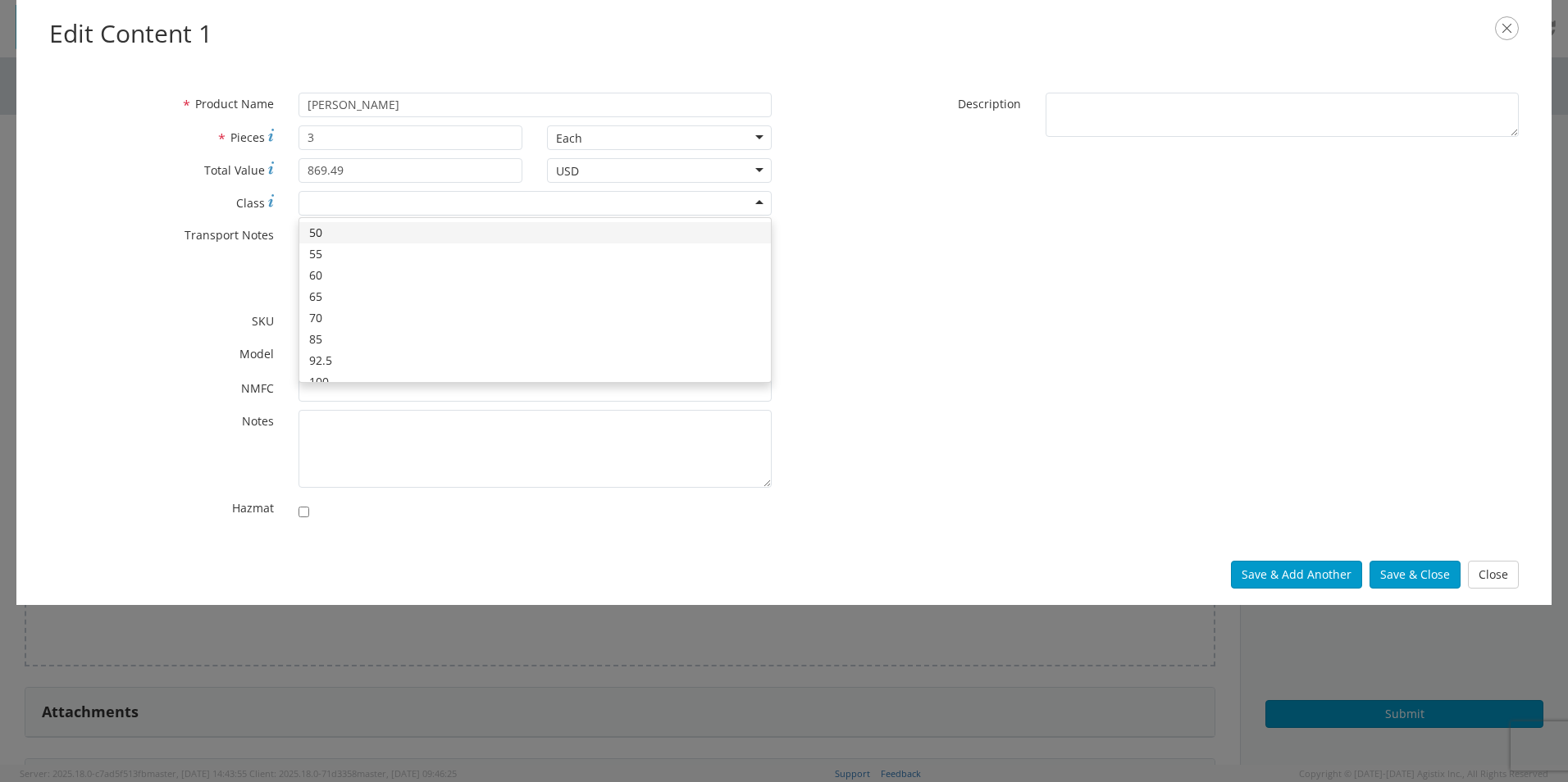
click at [420, 215] on div at bounding box center [536, 203] width 473 height 25
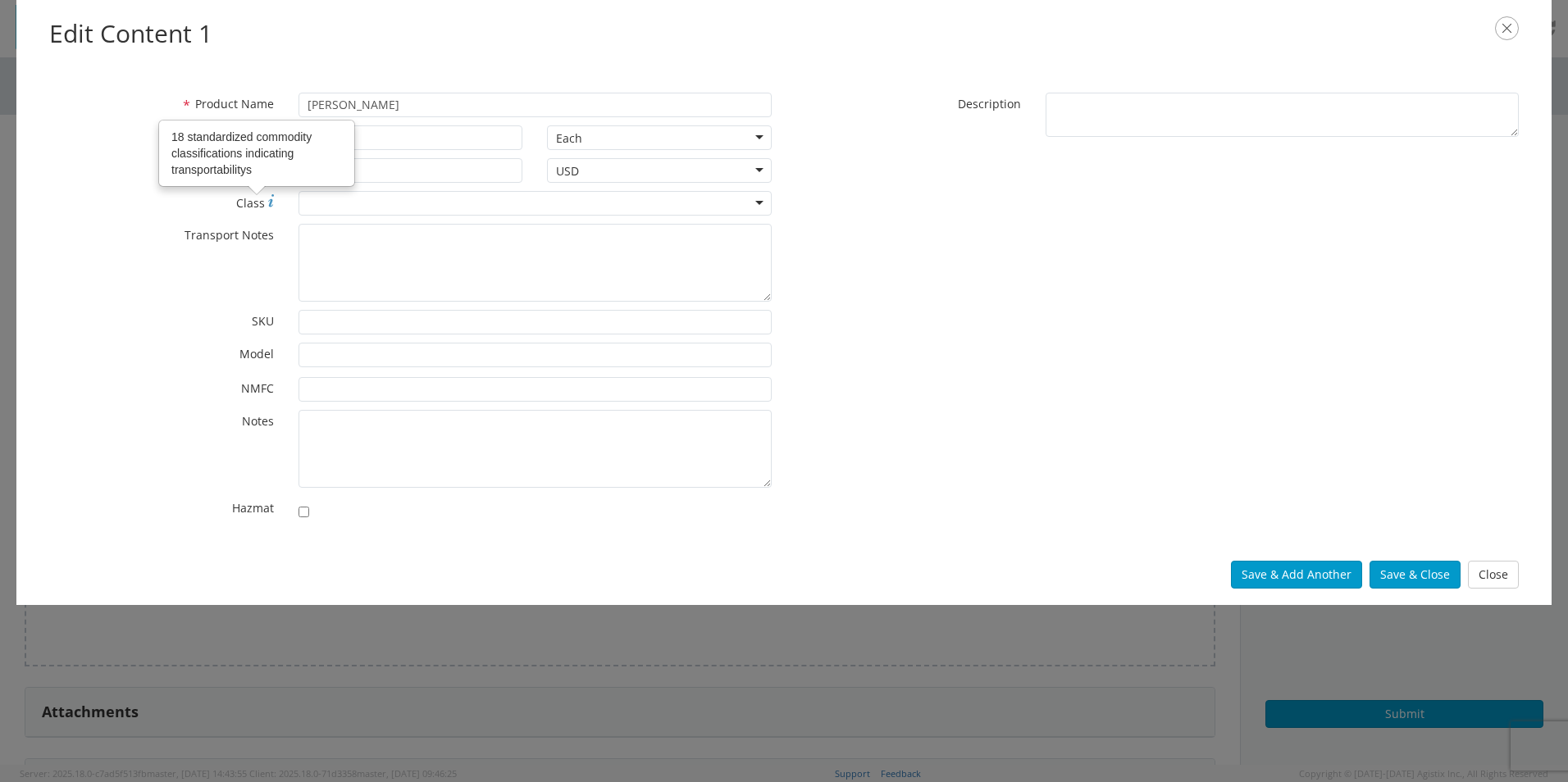
click at [341, 209] on div at bounding box center [536, 203] width 473 height 25
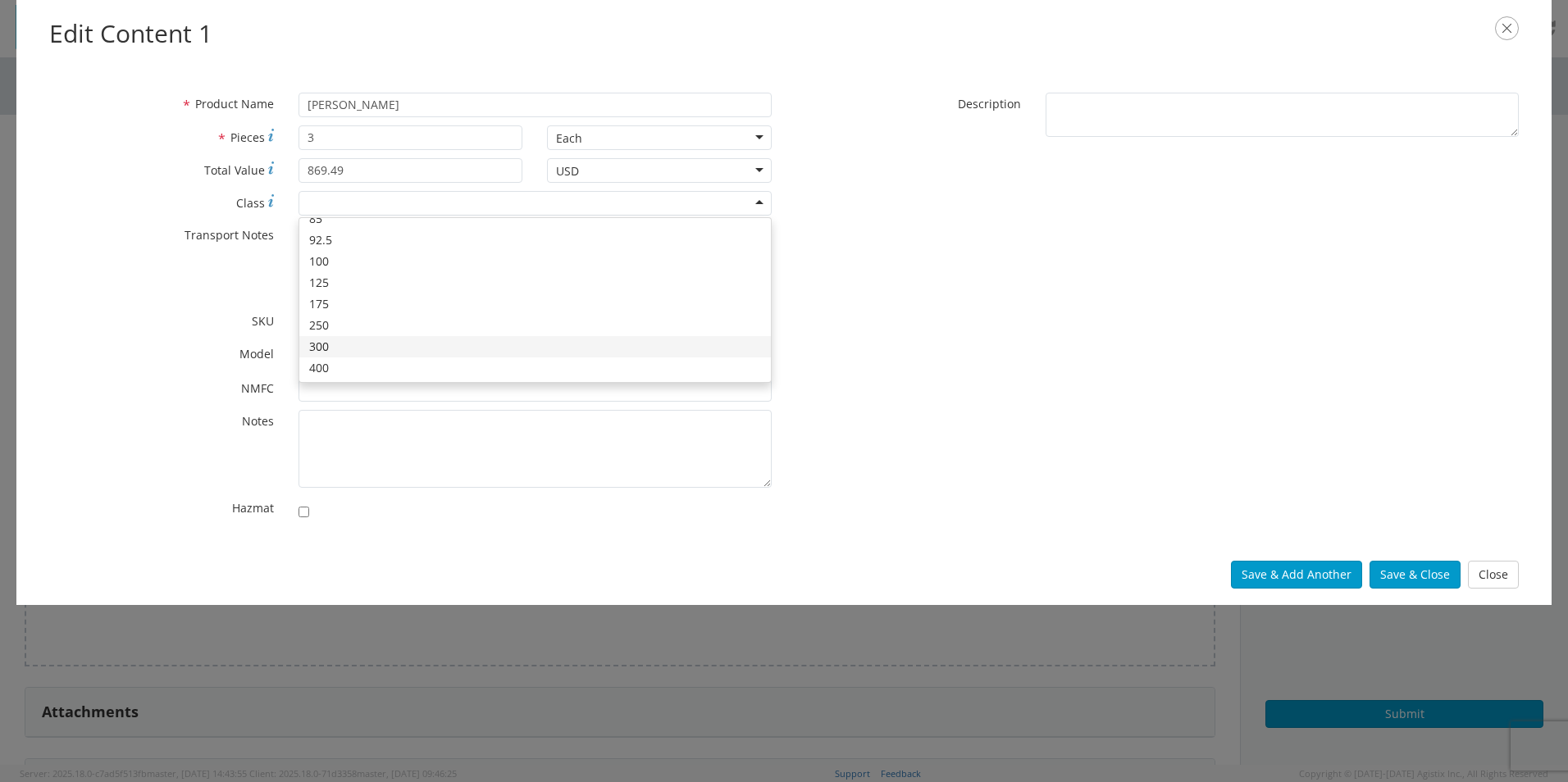
scroll to position [121, 0]
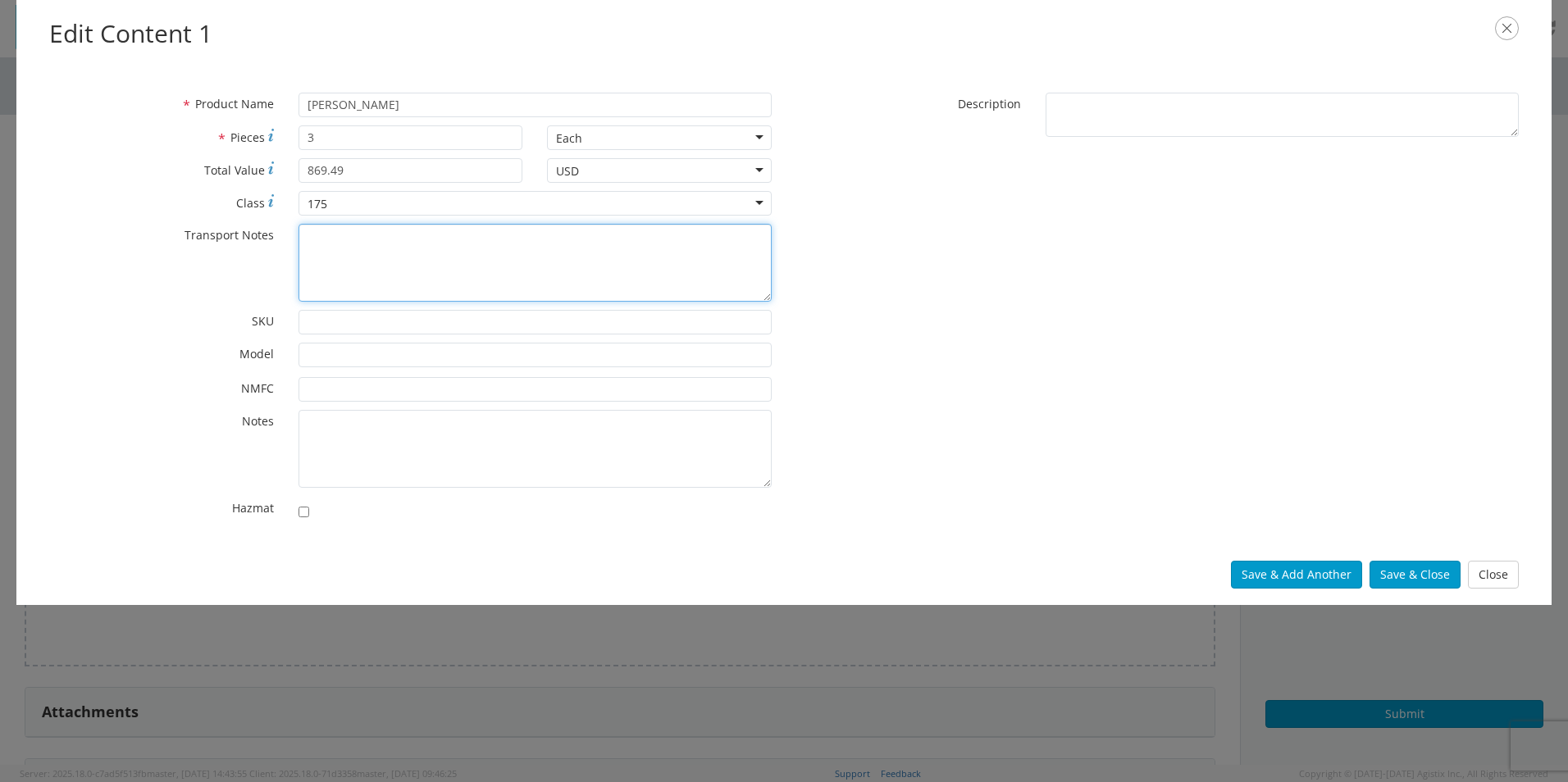
click at [347, 244] on textarea "* Transport Notes" at bounding box center [536, 262] width 473 height 78
click at [454, 327] on input "* SKU" at bounding box center [536, 322] width 473 height 25
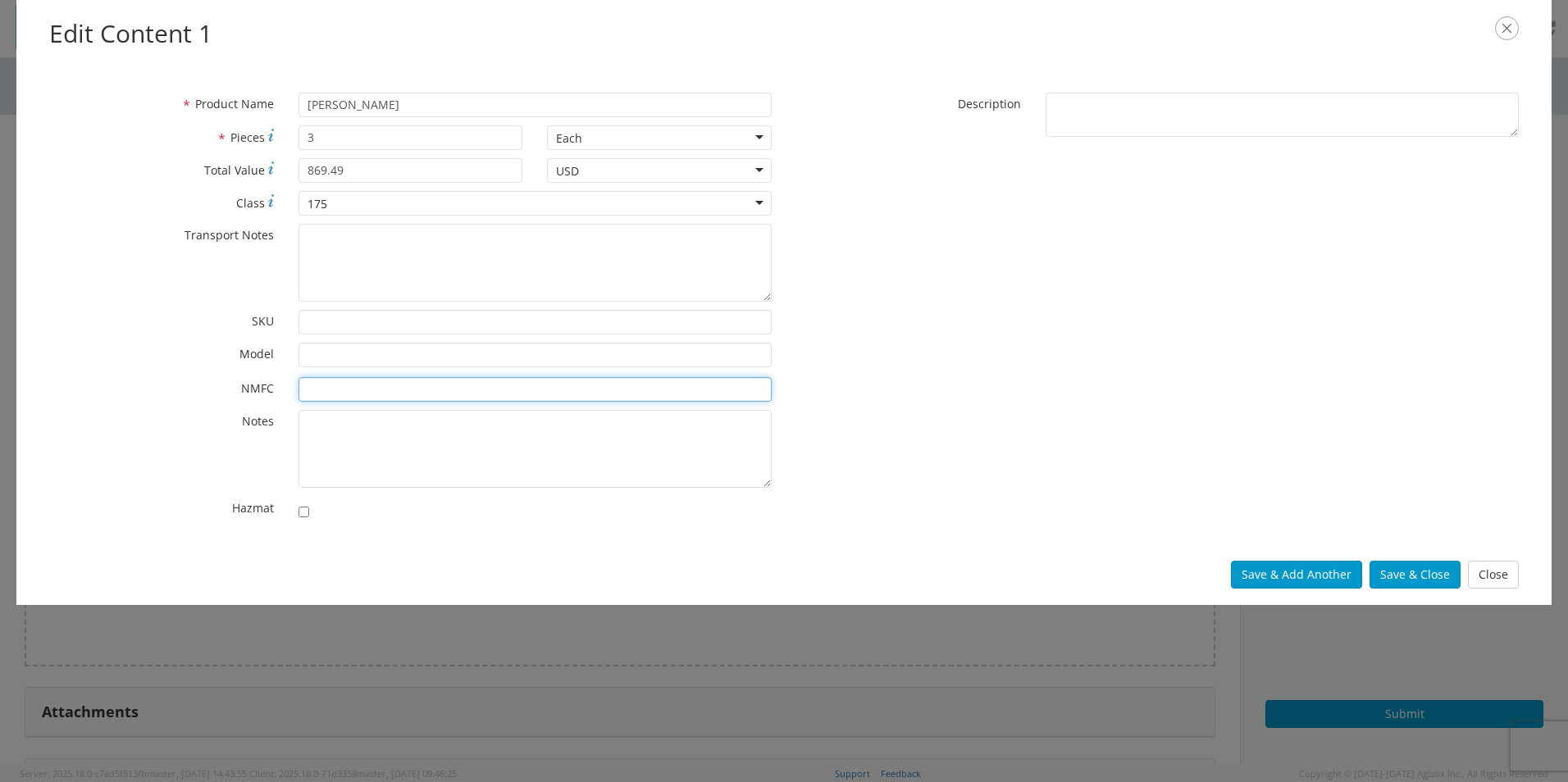
click at [397, 377] on input "* NMFC" at bounding box center [536, 389] width 473 height 25
type input "133300"
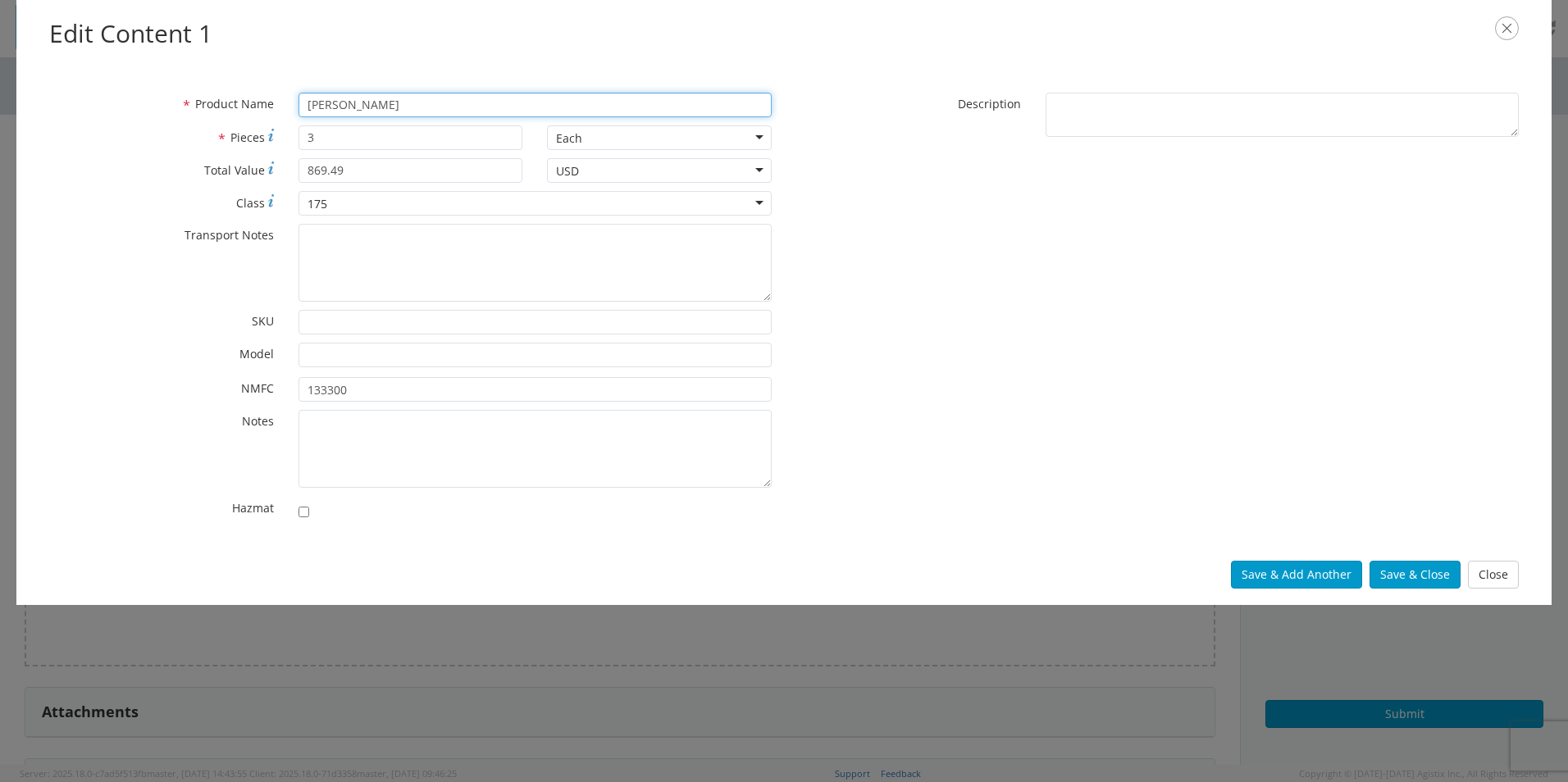
drag, startPoint x: 392, startPoint y: 105, endPoint x: 265, endPoint y: 96, distance: 127.3
click at [269, 97] on div "* Product Name [PERSON_NAME]" at bounding box center [410, 105] width 747 height 25
click at [1159, 92] on div "* Product Name [PERSON_NAME] Bars * Pieces 3 Each Each Bag Blister Pack Bottle …" at bounding box center [784, 310] width 1535 height 468
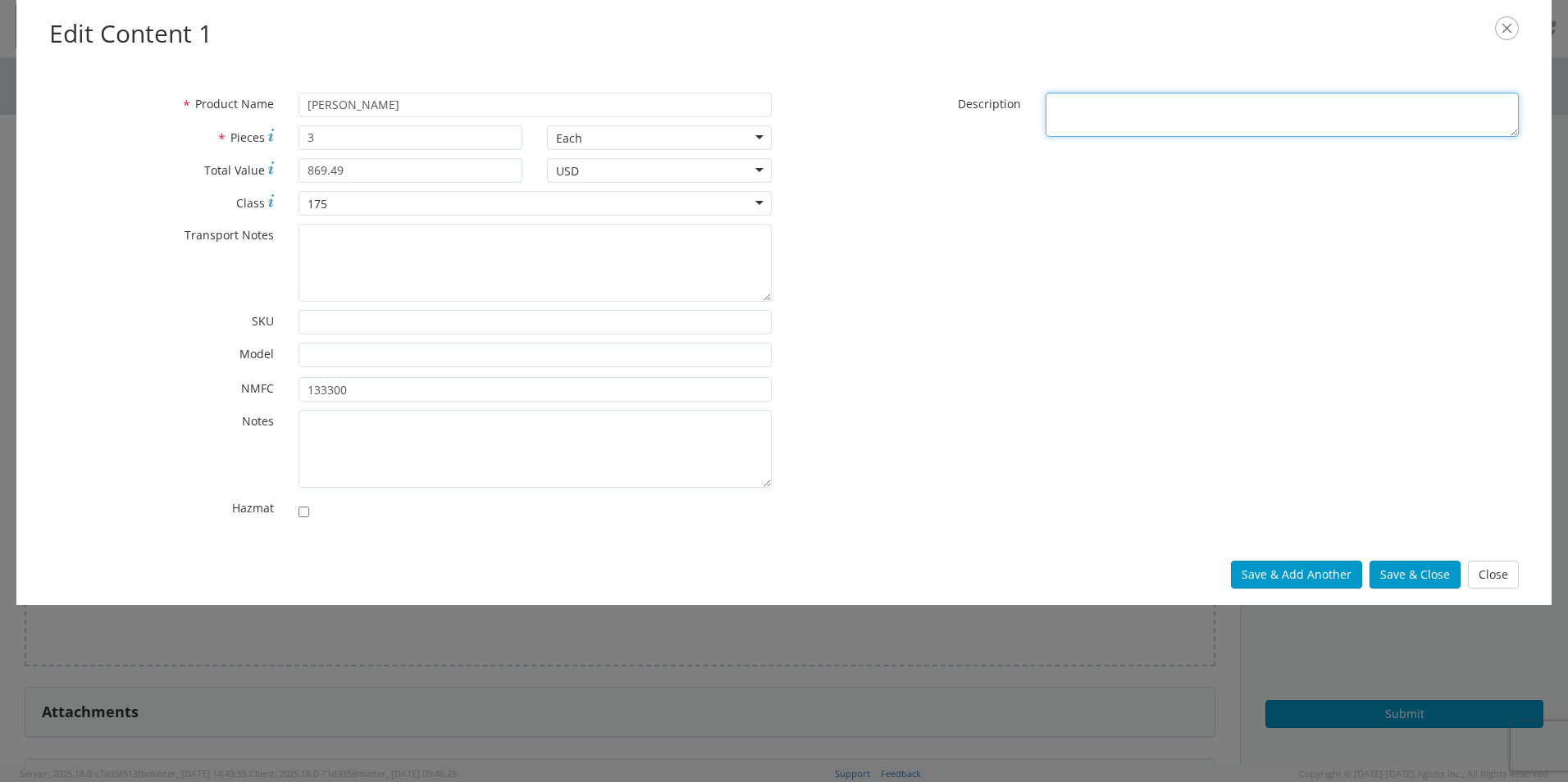
click at [1163, 103] on textarea "* Description" at bounding box center [1282, 115] width 473 height 45
paste textarea "[PERSON_NAME]"
type textarea "[PERSON_NAME]"
click at [1415, 560] on div "Save & Add Another Save & Close Close" at bounding box center [784, 575] width 1535 height 61
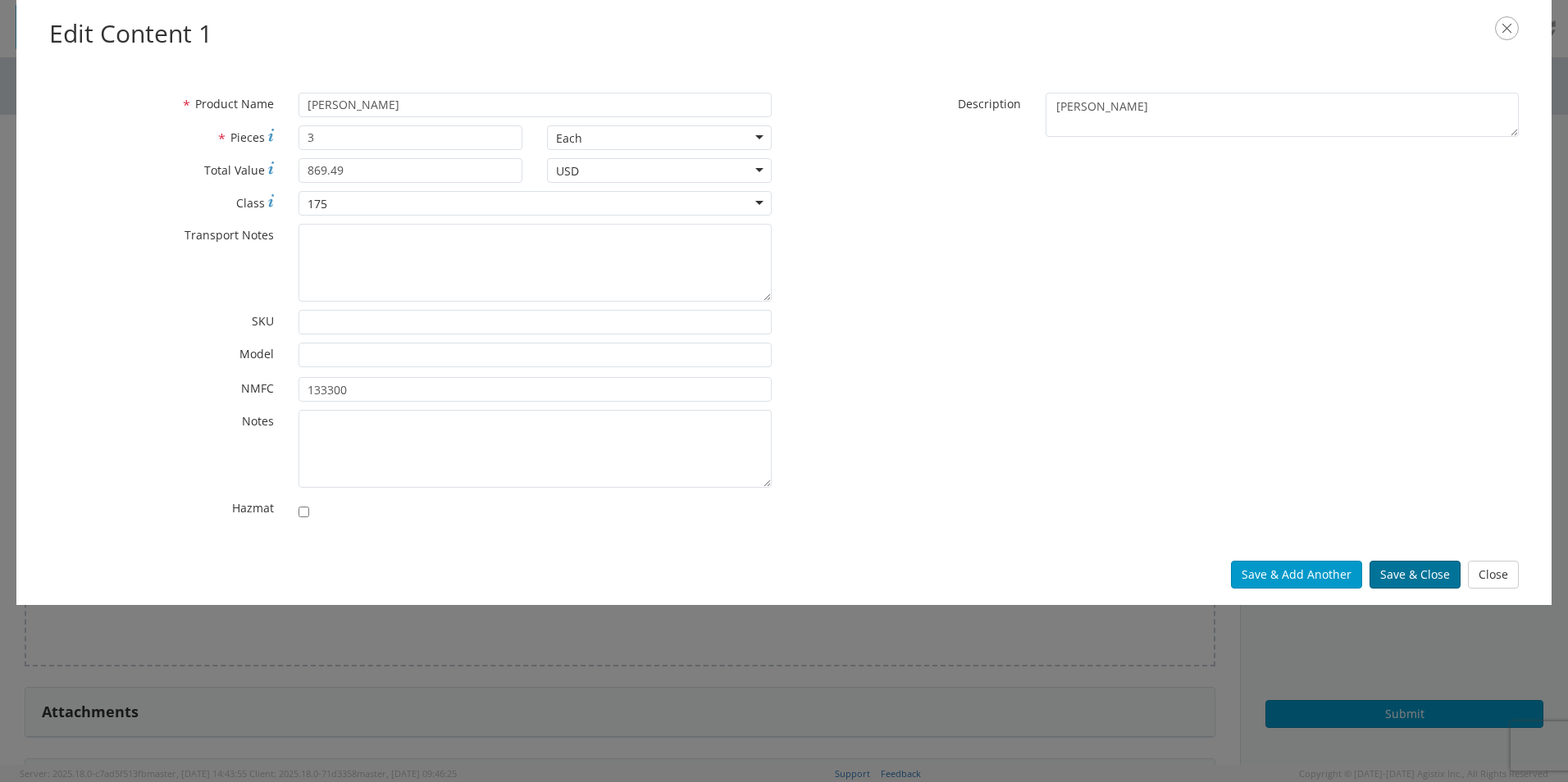
click at [1418, 573] on button "Save & Close" at bounding box center [1414, 575] width 91 height 28
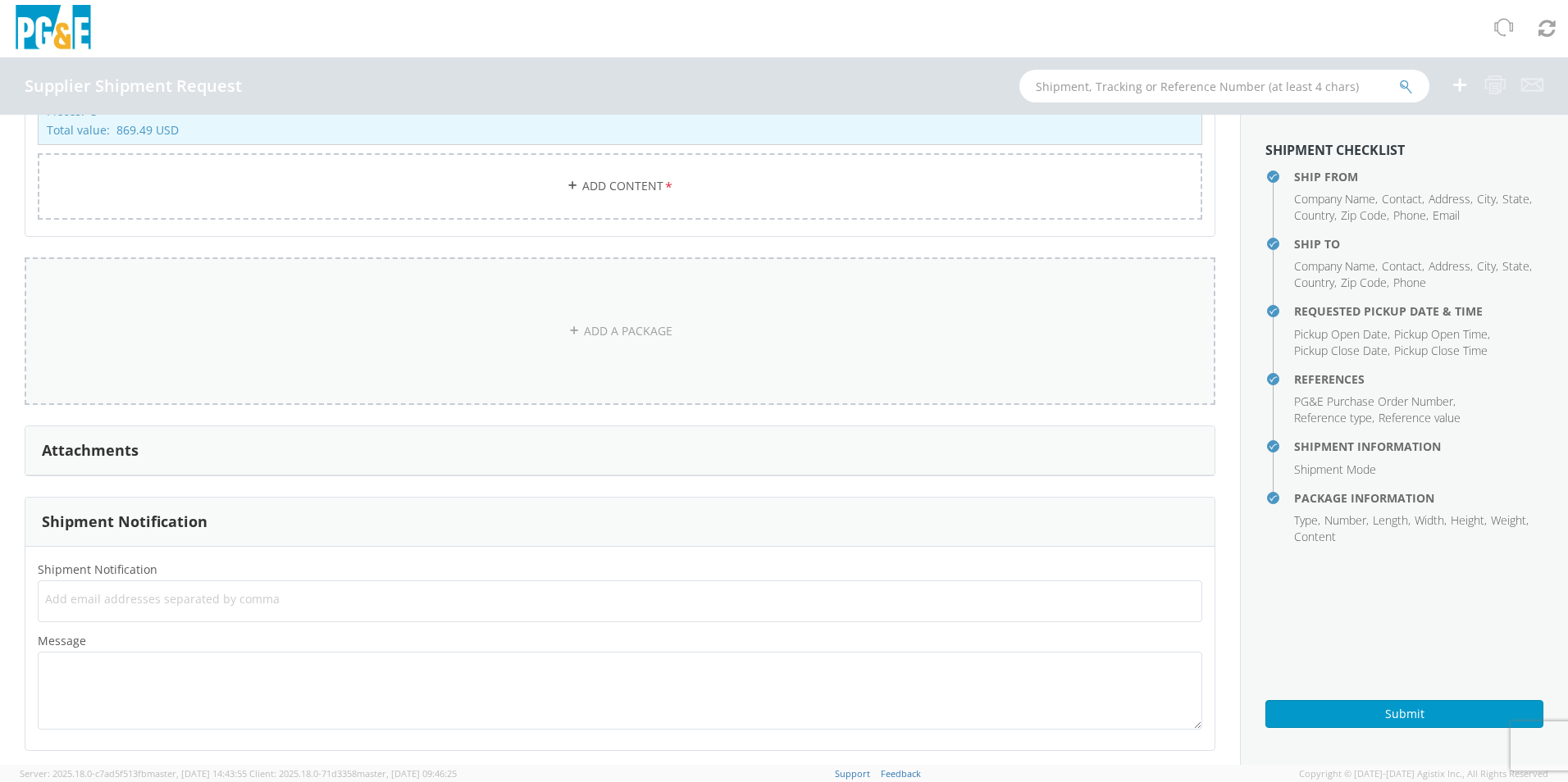
scroll to position [1268, 0]
click at [281, 437] on div "Attachments" at bounding box center [620, 445] width 1189 height 50
click at [957, 447] on div "Attachments" at bounding box center [620, 445] width 1189 height 50
click at [168, 599] on span "Add email addresses separated by comma" at bounding box center [620, 593] width 1150 height 17
type input "[PERSON_NAME][EMAIL_ADDRESS][PERSON_NAME][DOMAIN_NAME]"
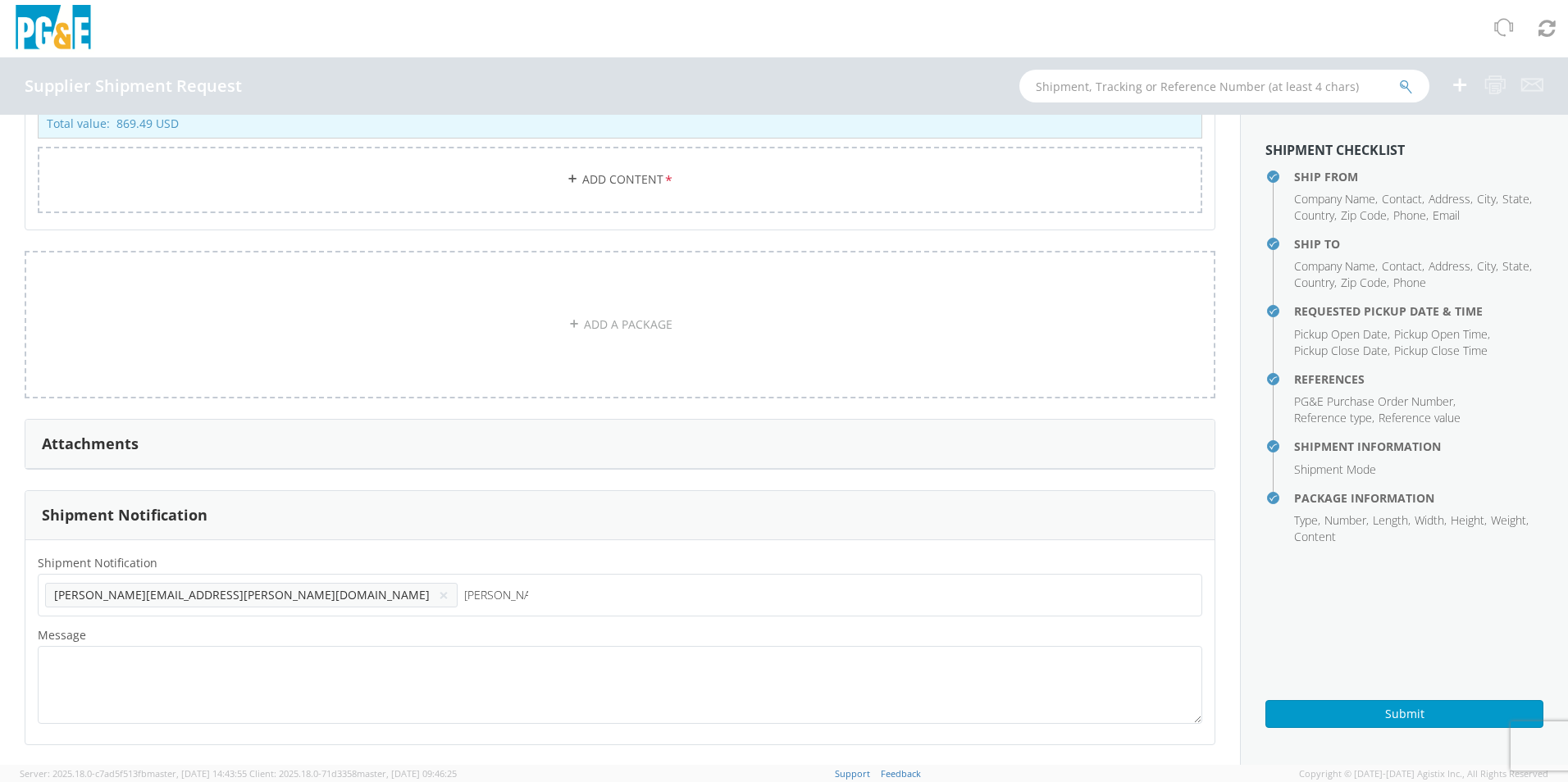
type input "[PERSON_NAME].zam"
type input "[PERSON_NAME][EMAIL_ADDRESS][PERSON_NAME][DOMAIN_NAME]"
type input "[PERSON_NAME].zam"
type input "[PERSON_NAME][EMAIL_ADDRESS][PERSON_NAME][DOMAIN_NAME]"
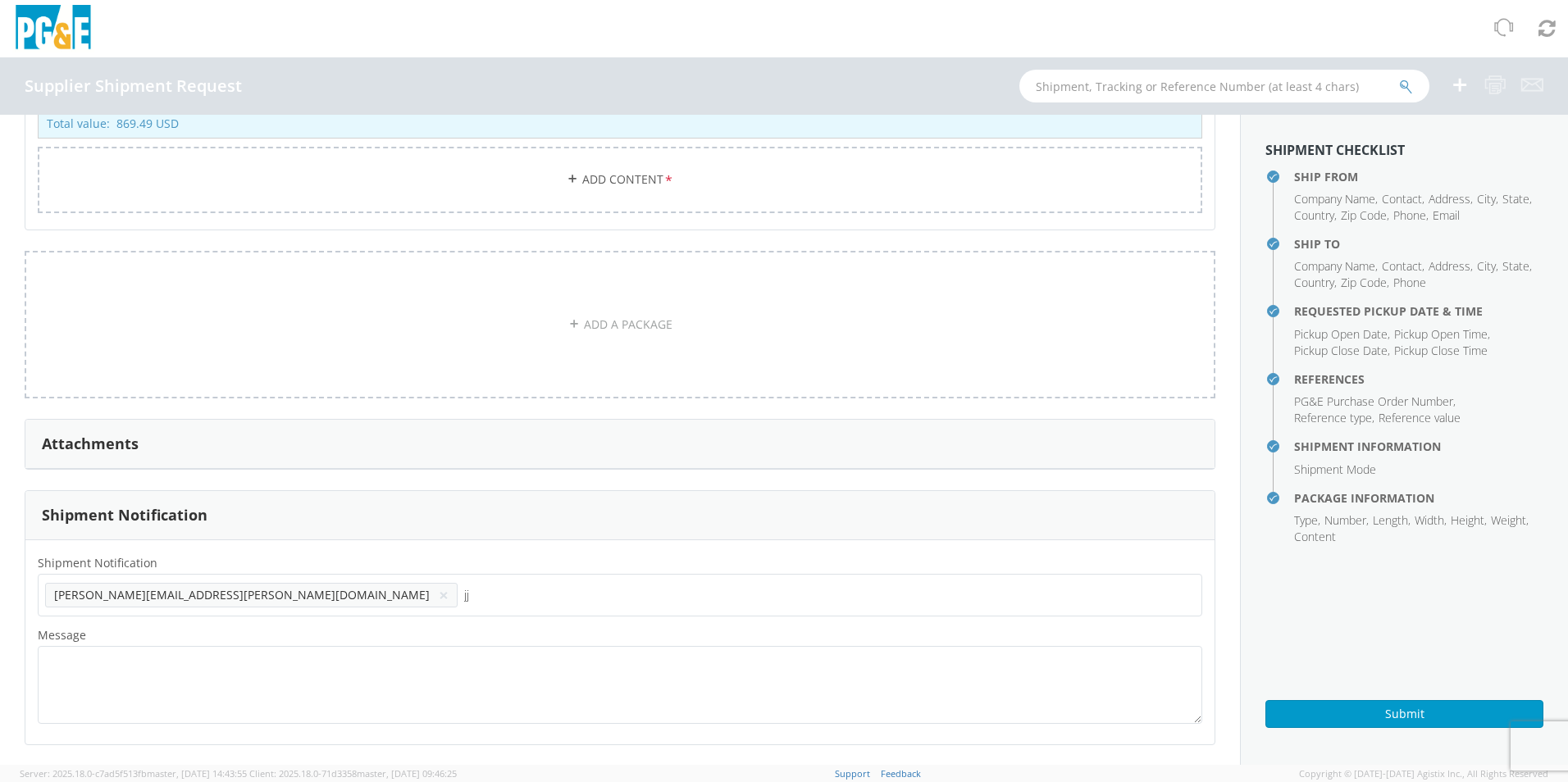
type input "j"
type input "[PERSON_NAME][EMAIL_ADDRESS][PERSON_NAME][DOMAIN_NAME]"
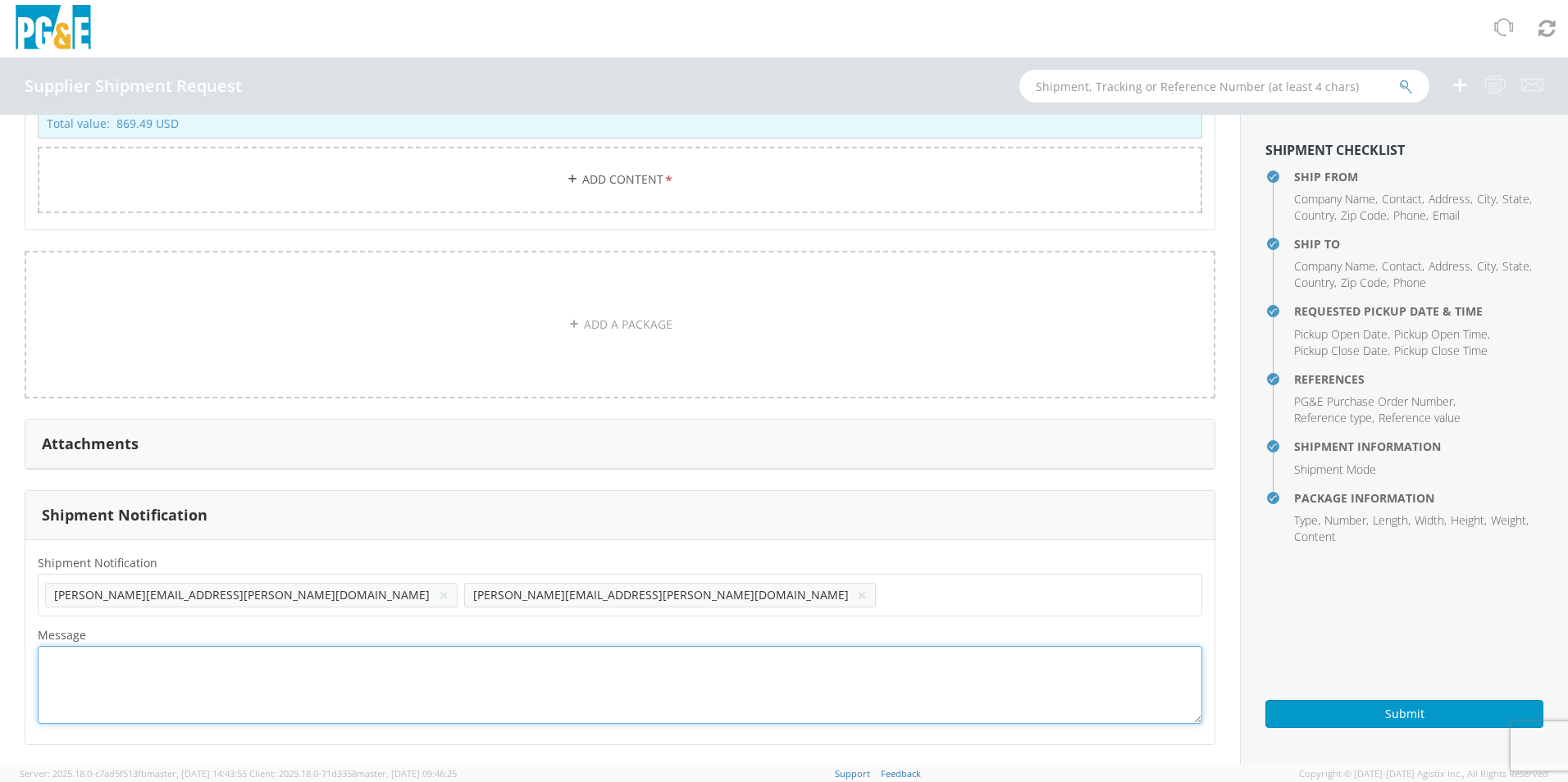
click at [719, 694] on textarea "Message *" at bounding box center [620, 685] width 1165 height 78
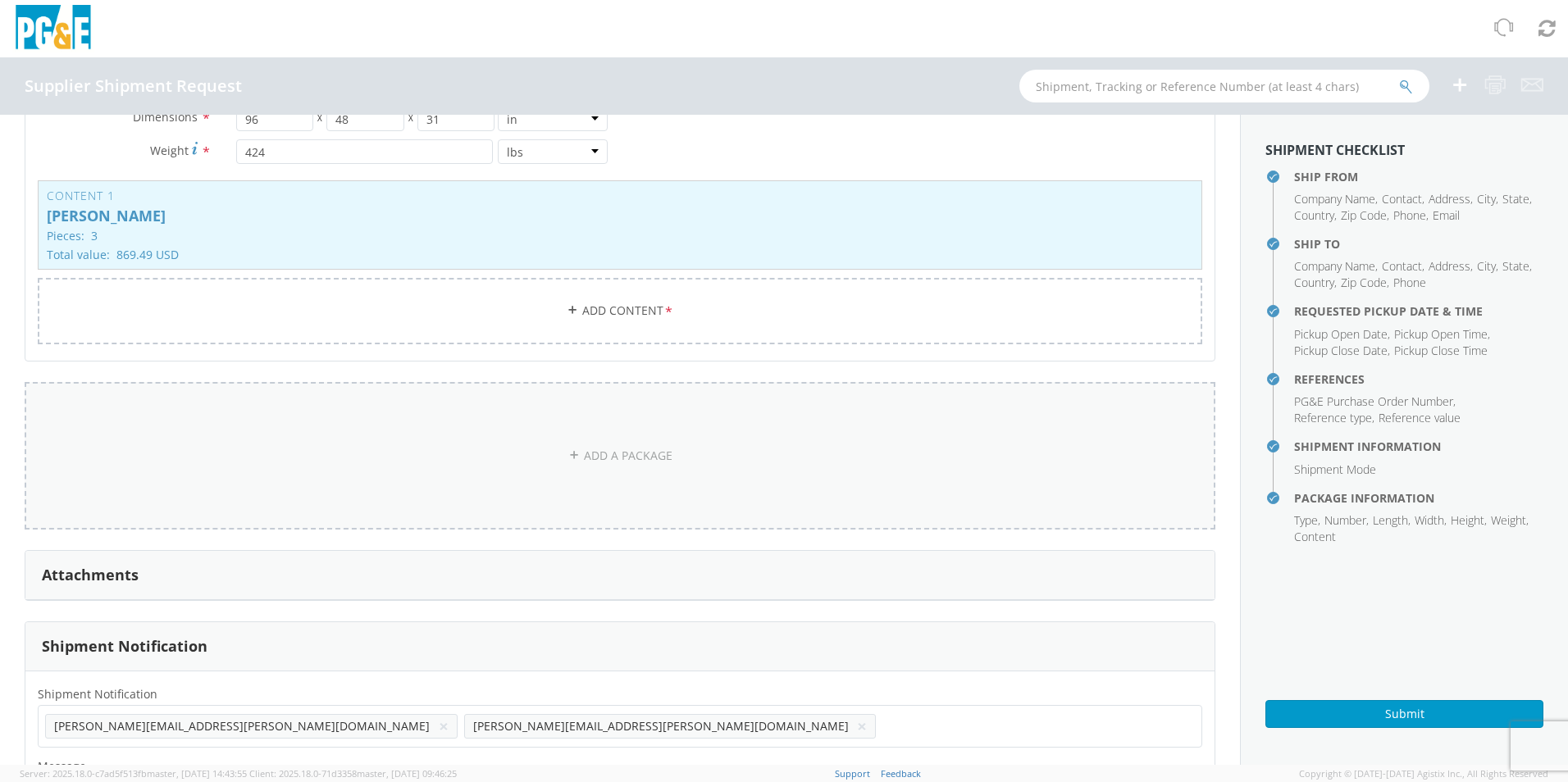
scroll to position [1268, 0]
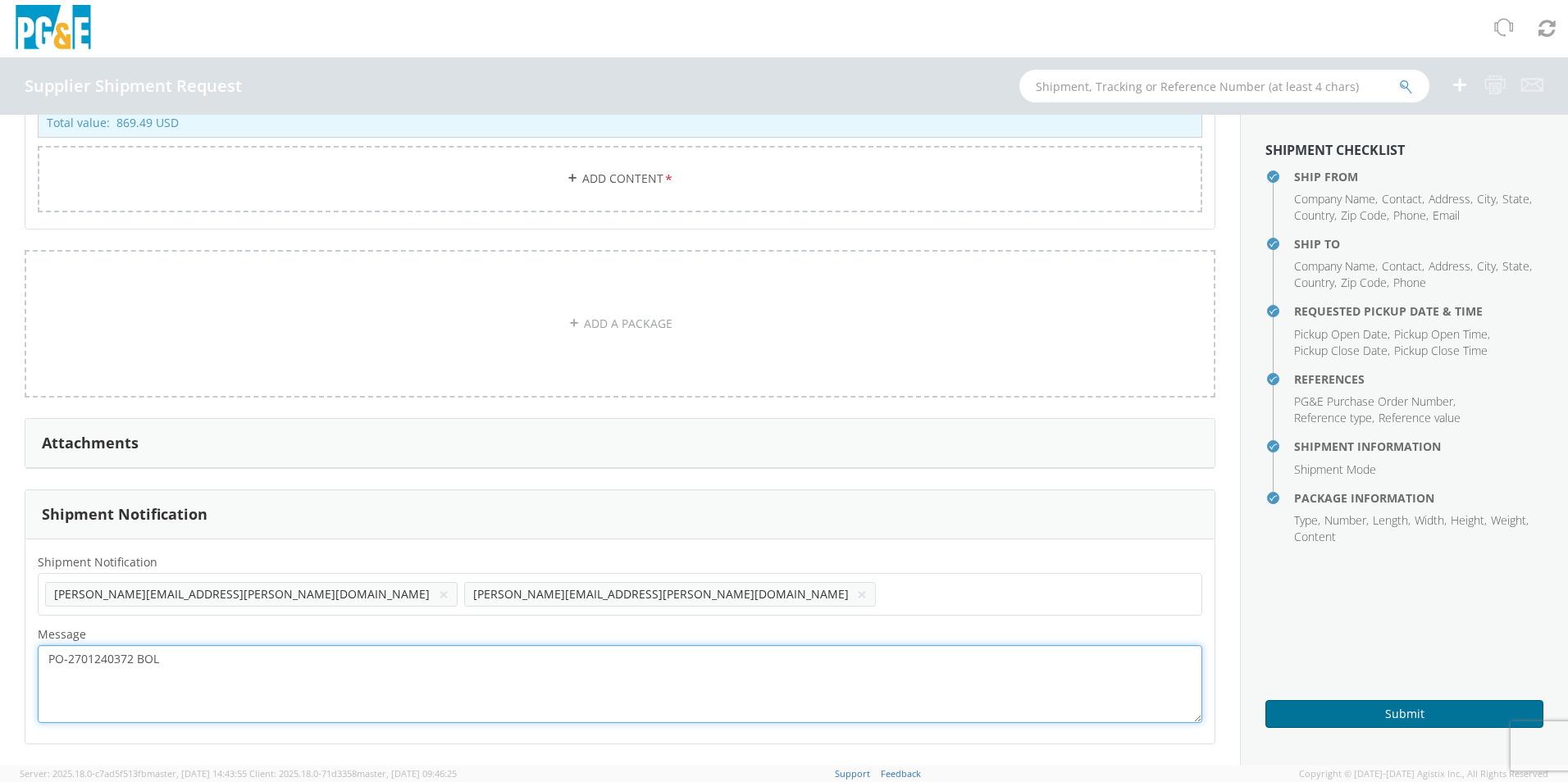
type textarea "PO-2701240372 BOL"
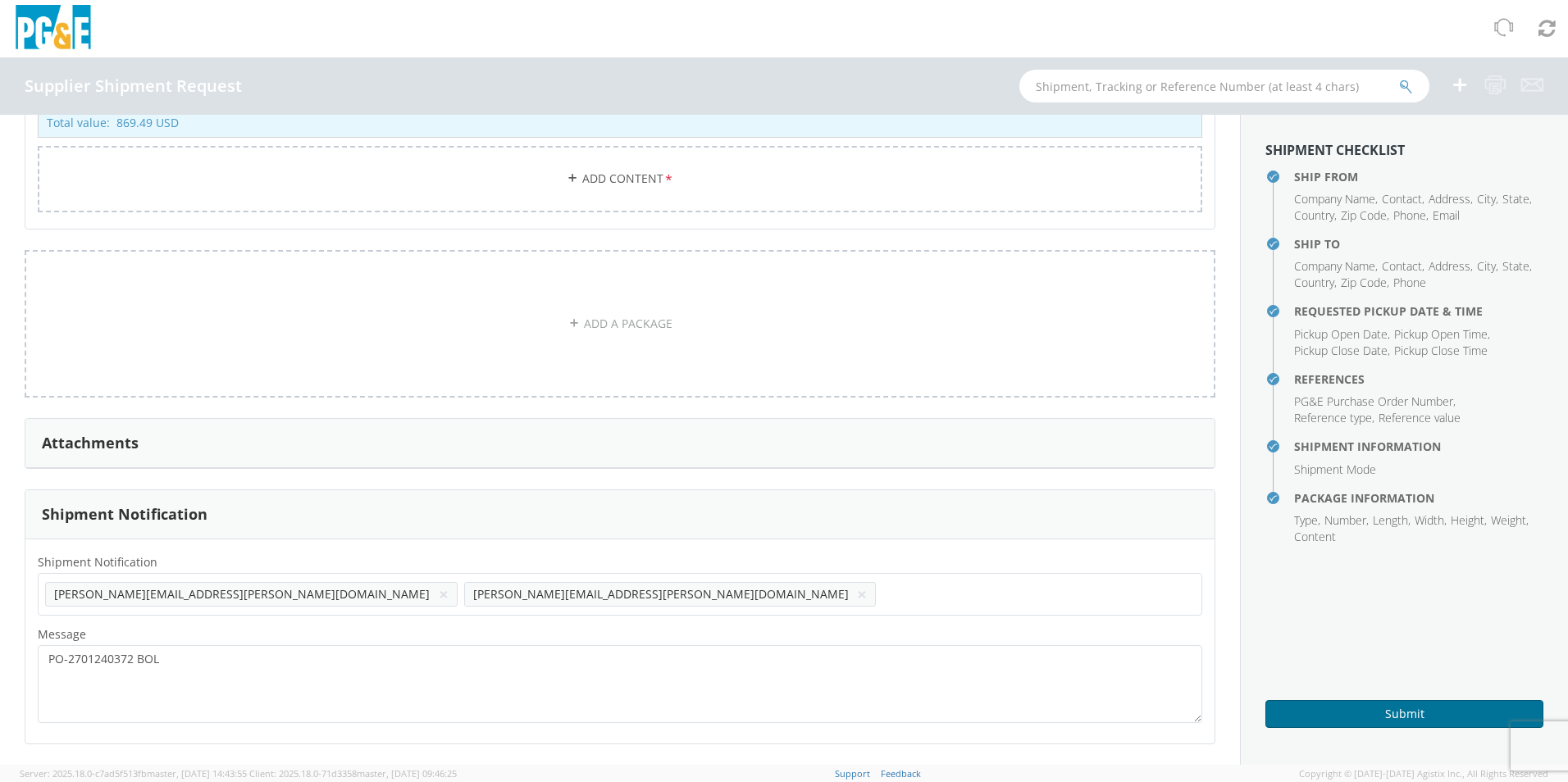
click at [1343, 711] on button "Submit" at bounding box center [1404, 714] width 278 height 28
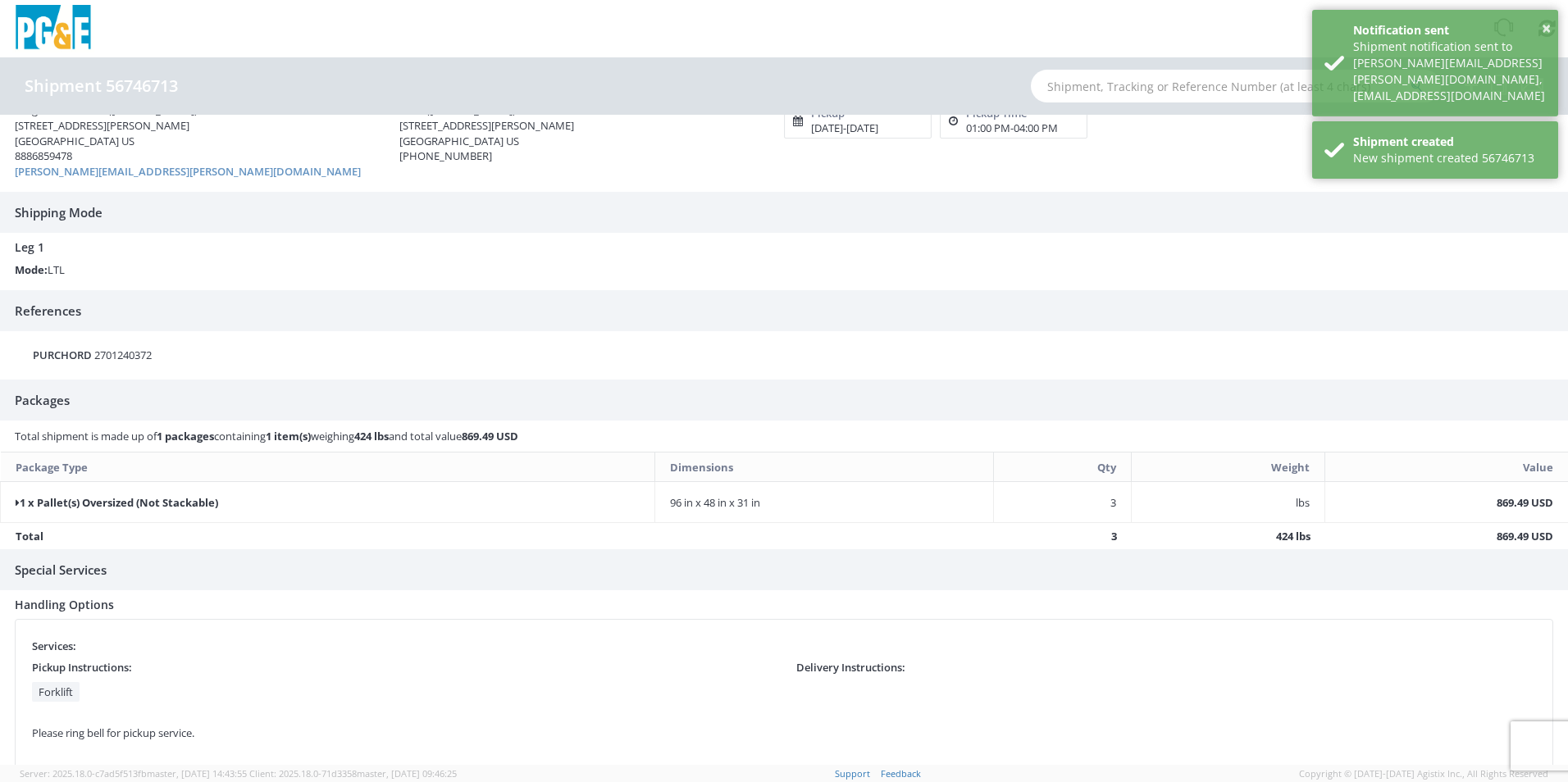
scroll to position [105, 0]
